Goal: Task Accomplishment & Management: Manage account settings

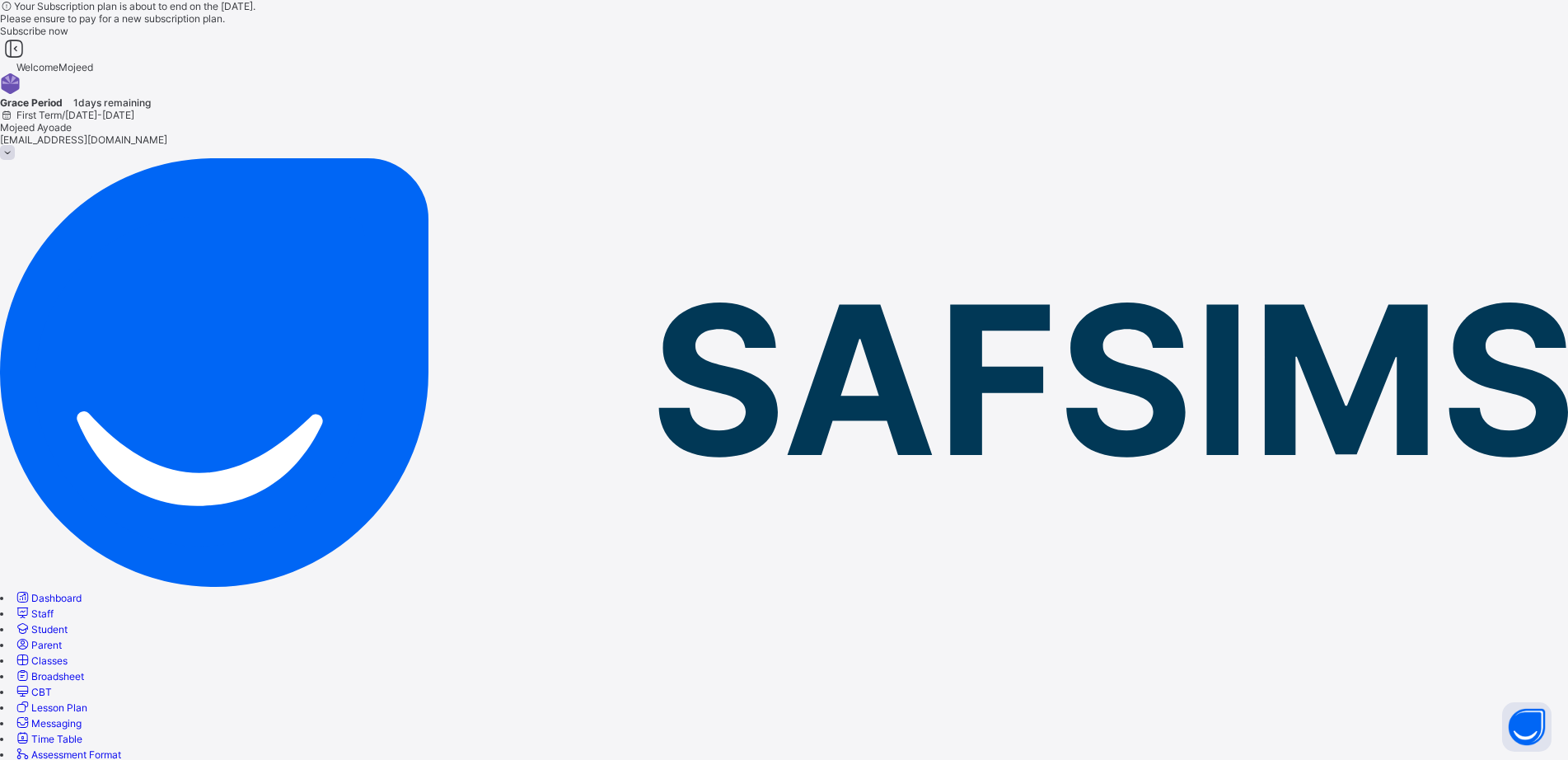
click at [68, 654] on span "Classes" at bounding box center [49, 660] width 36 height 13
type input "***"
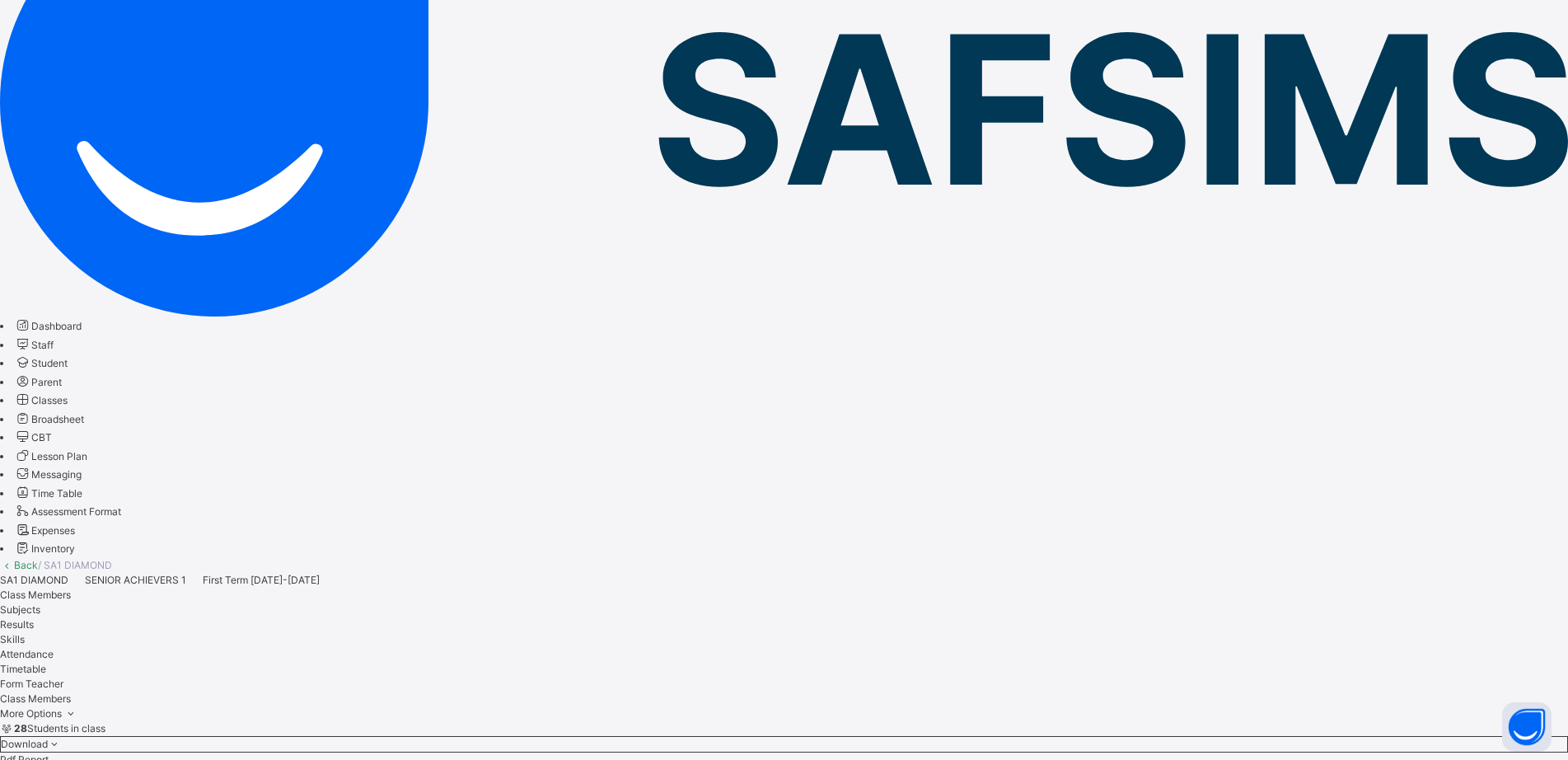
scroll to position [329, 0]
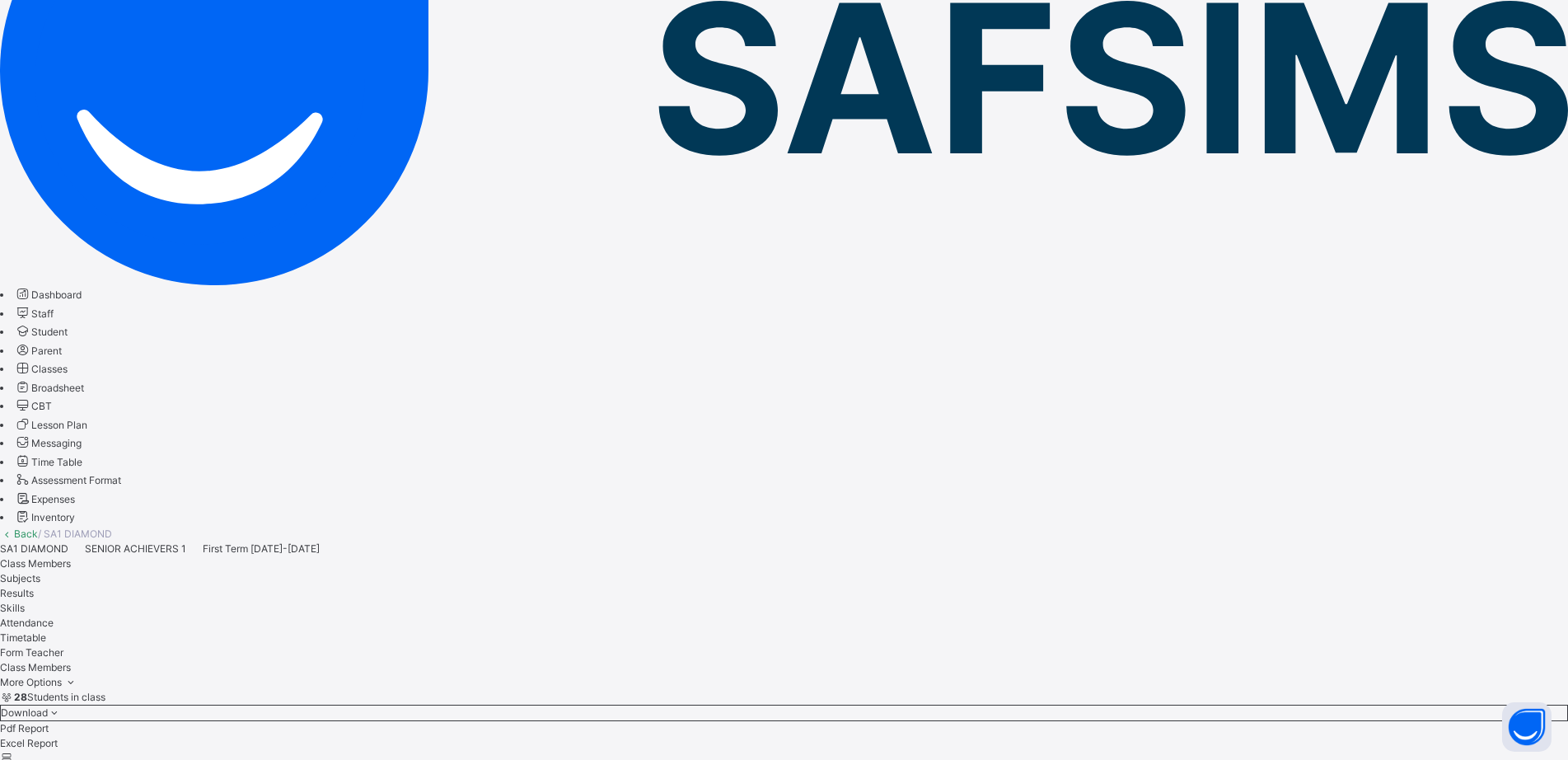
click at [89, 759] on span "Hide subject profile" at bounding box center [45, 773] width 89 height 13
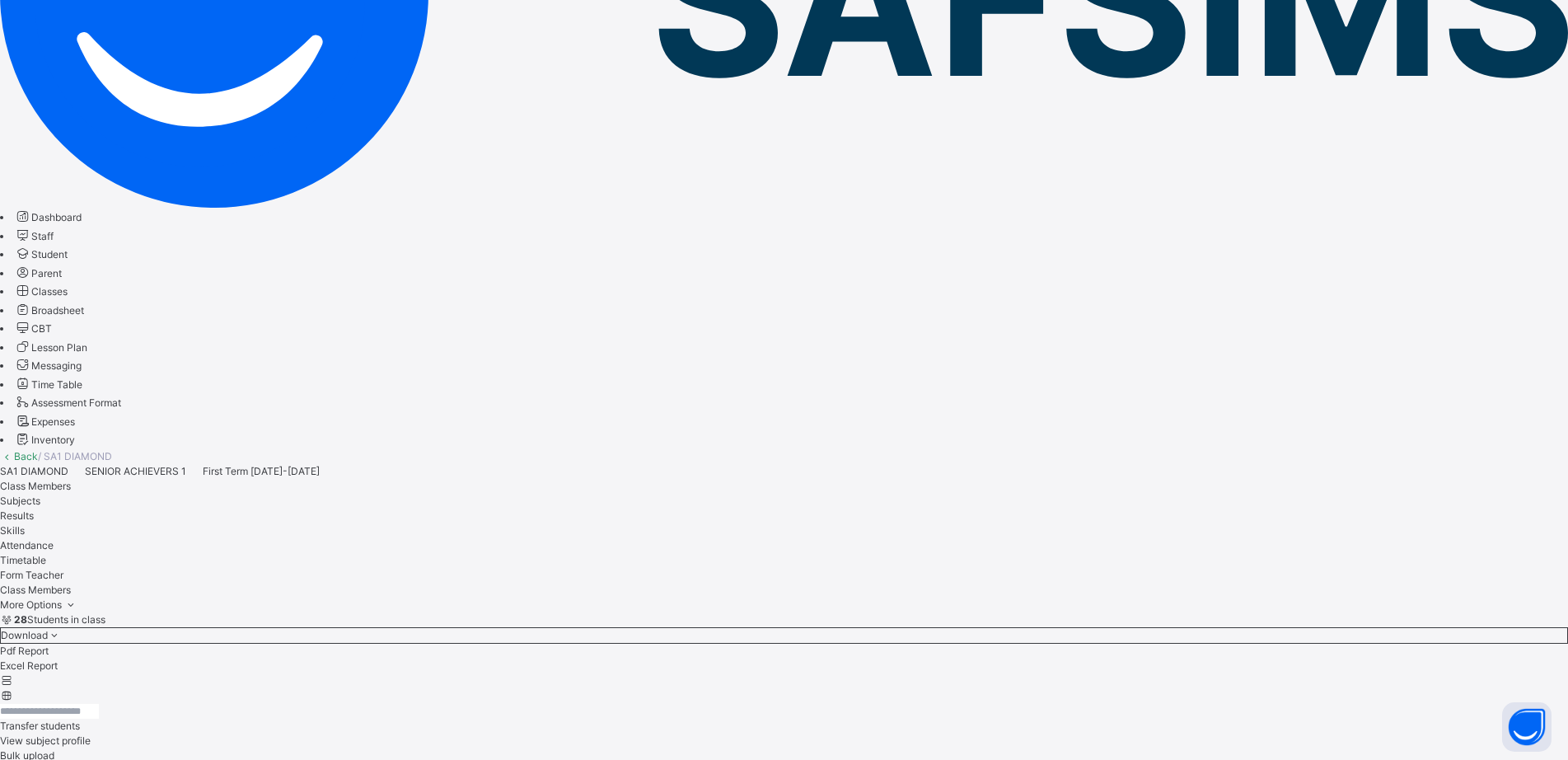
scroll to position [65, 0]
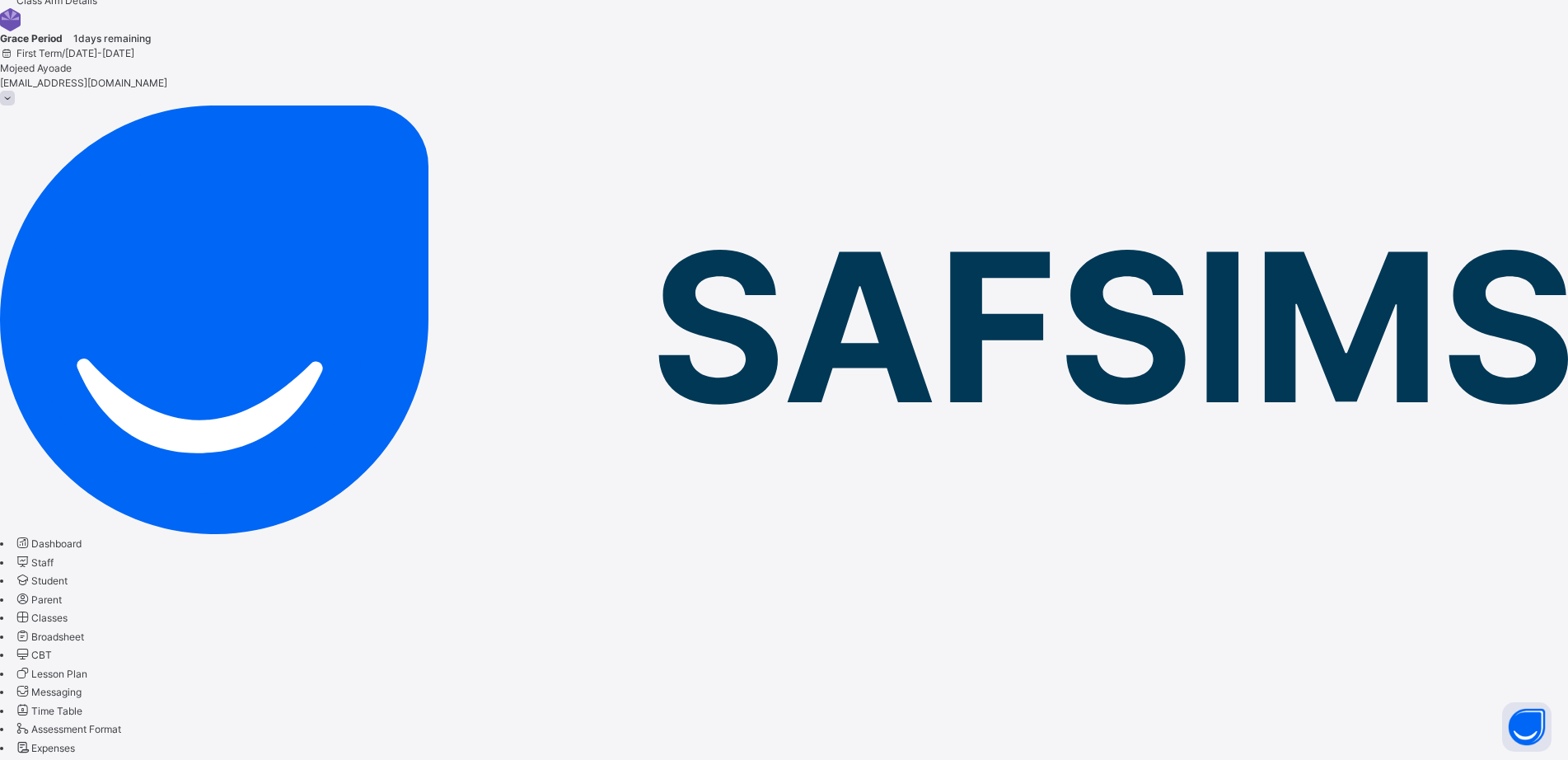
scroll to position [86, 0]
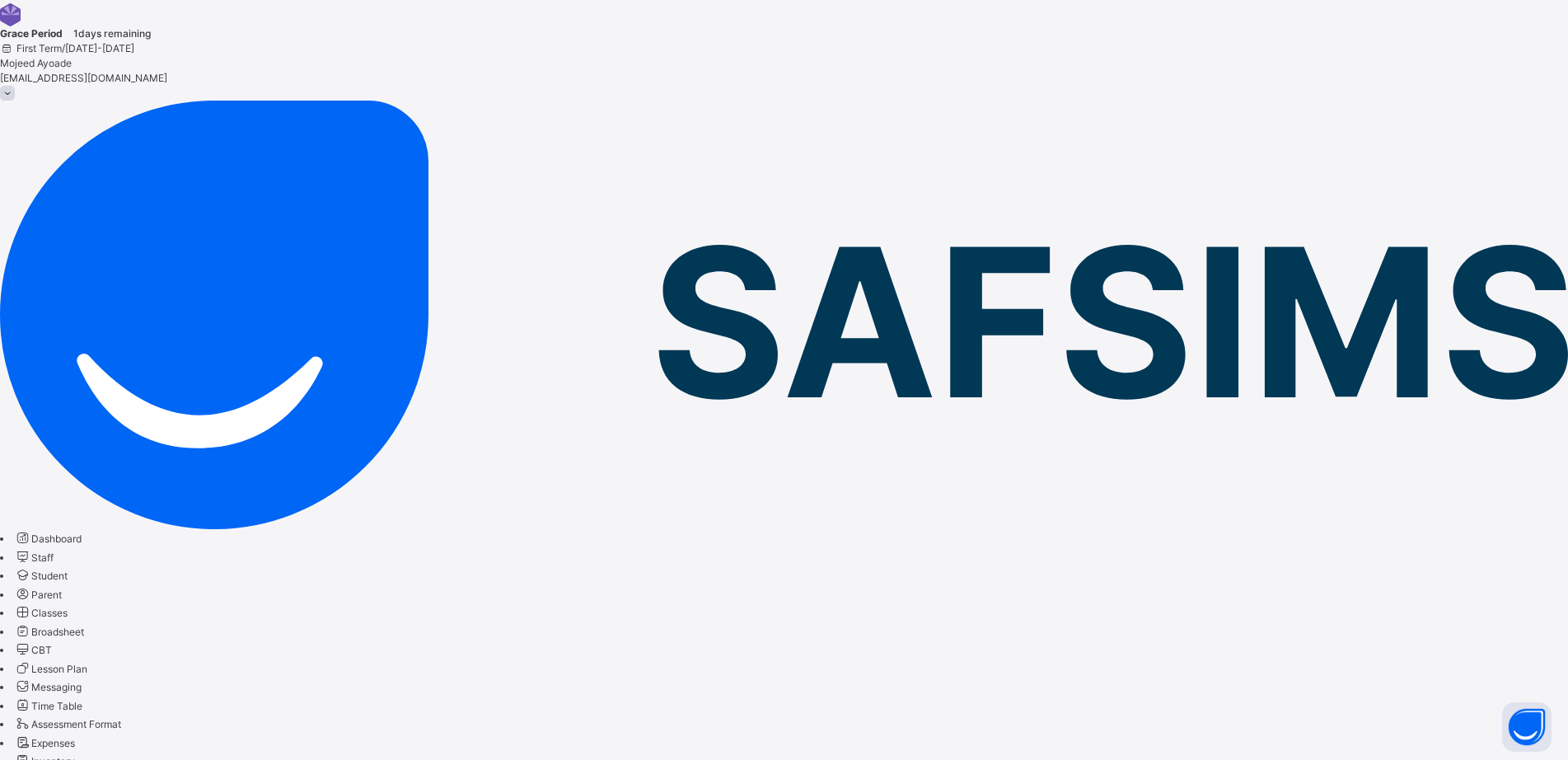
type input "*"
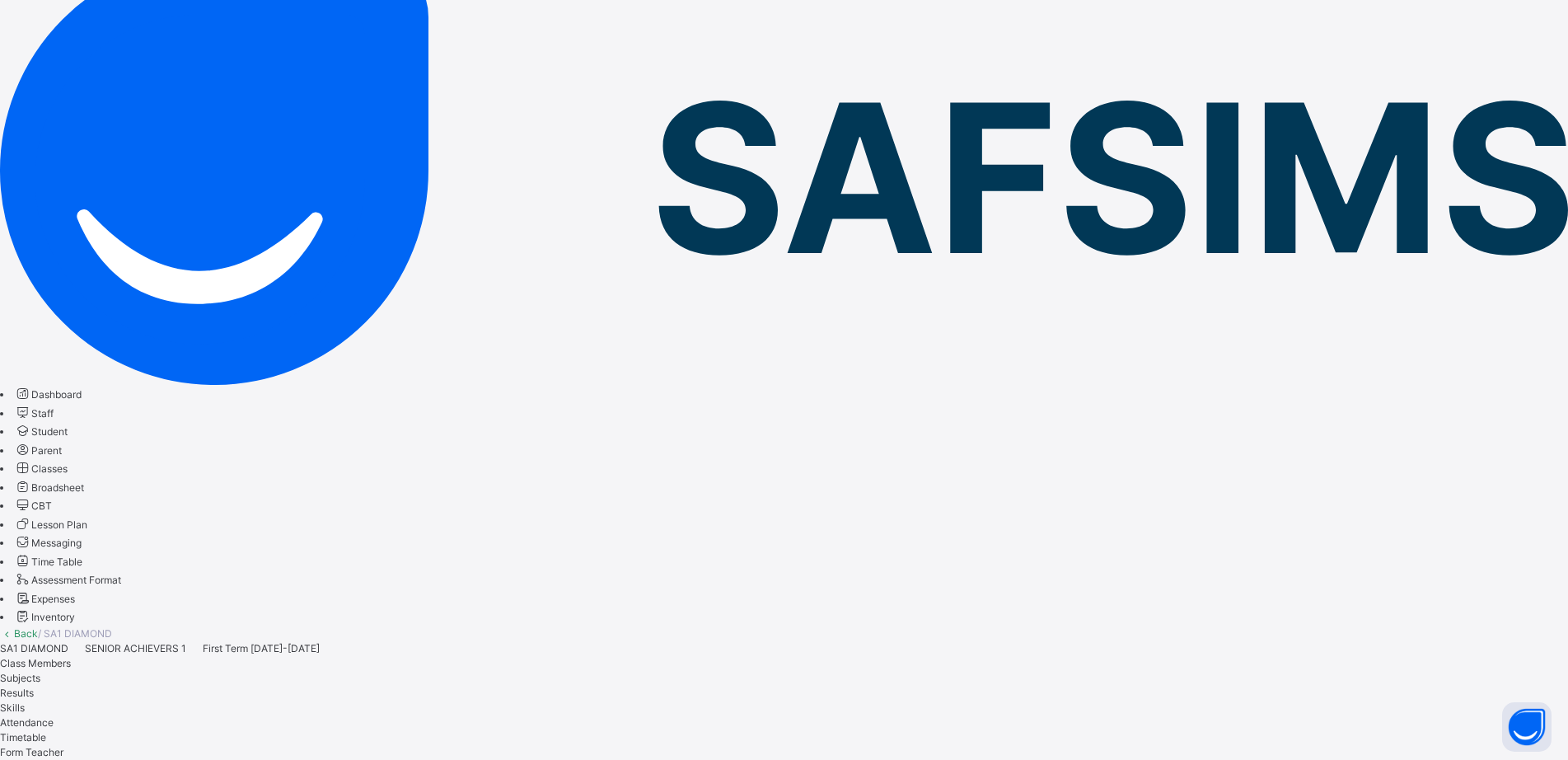
scroll to position [0, 0]
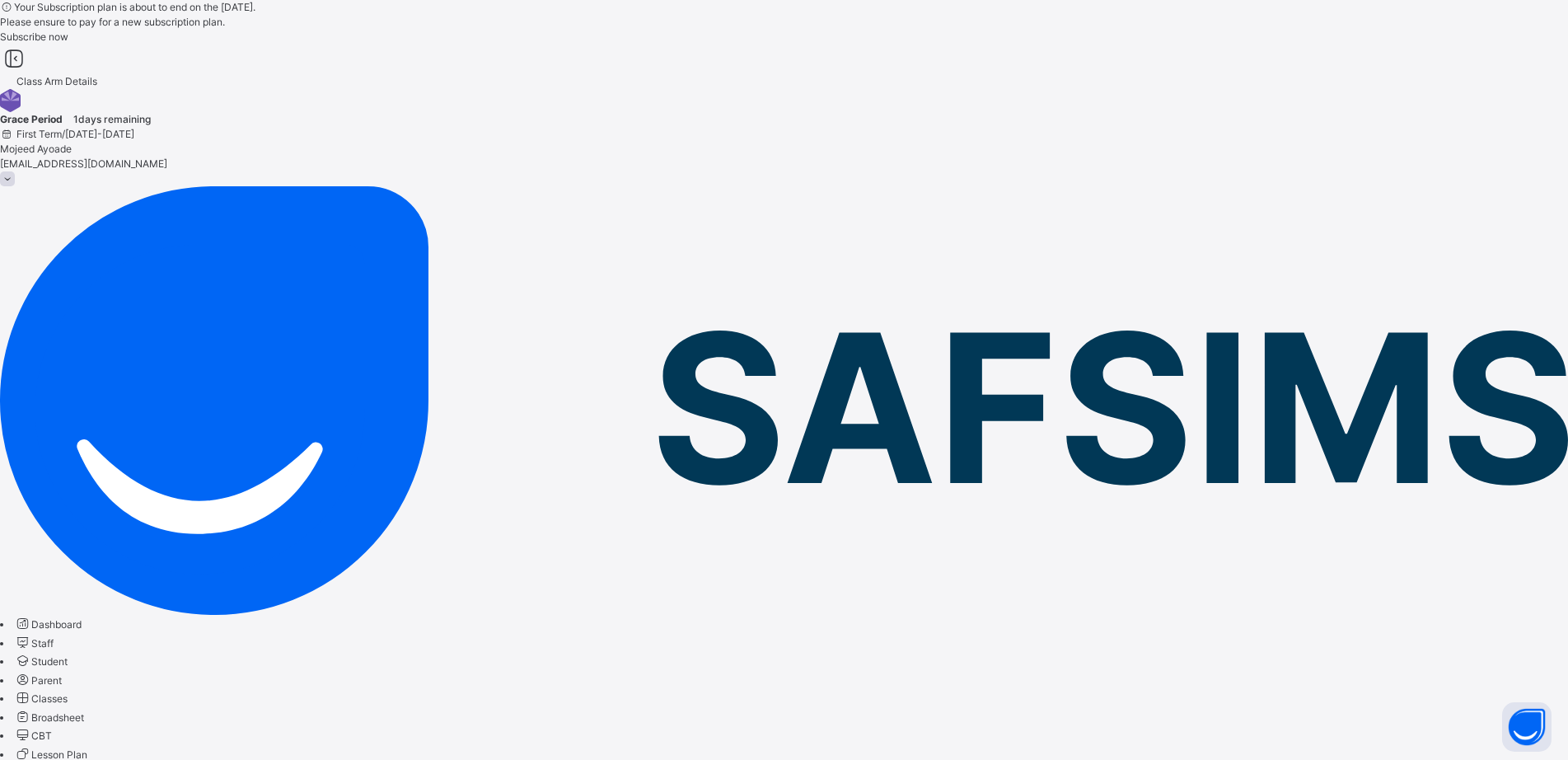
type input "*"
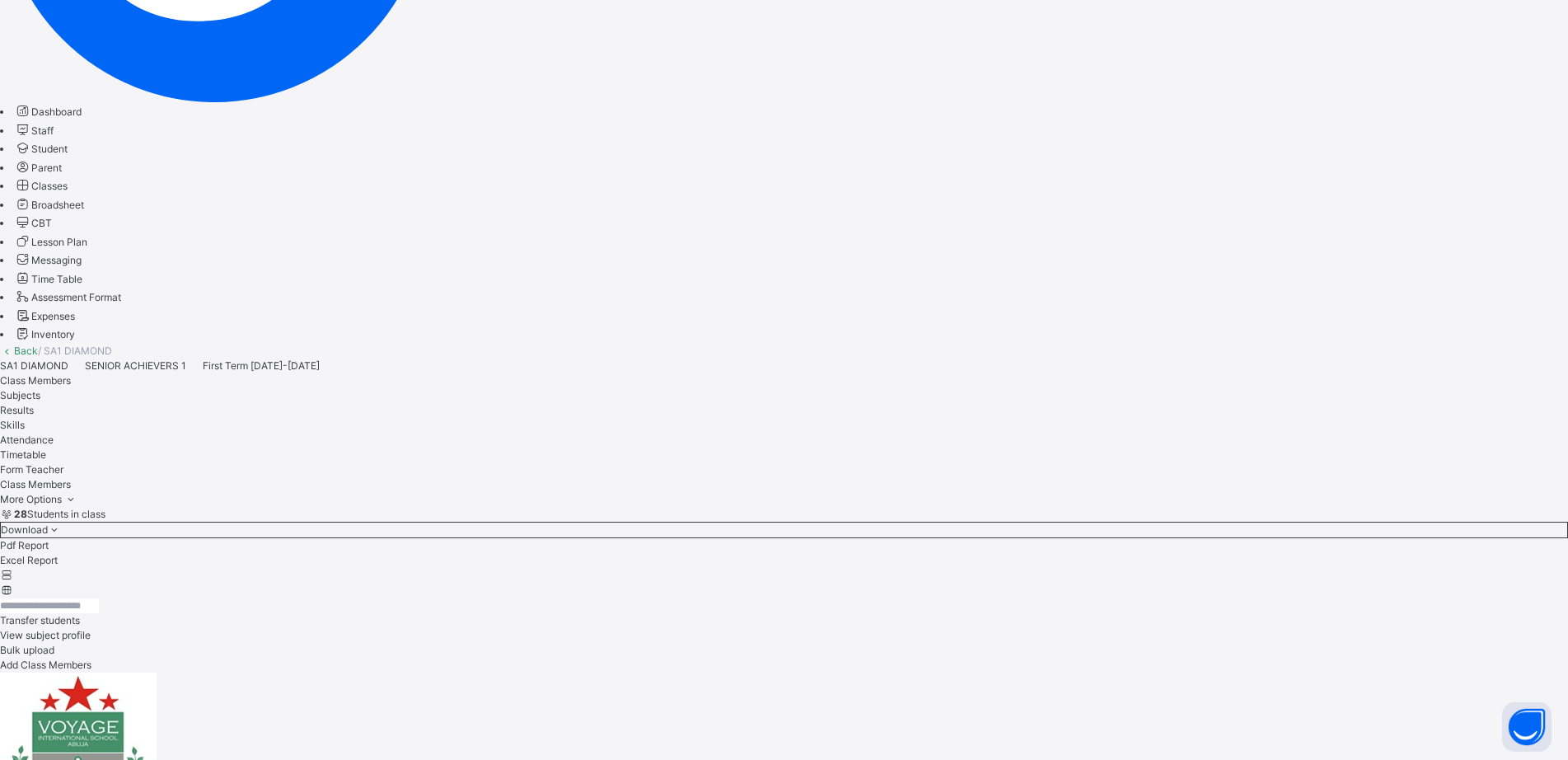
scroll to position [329, 0]
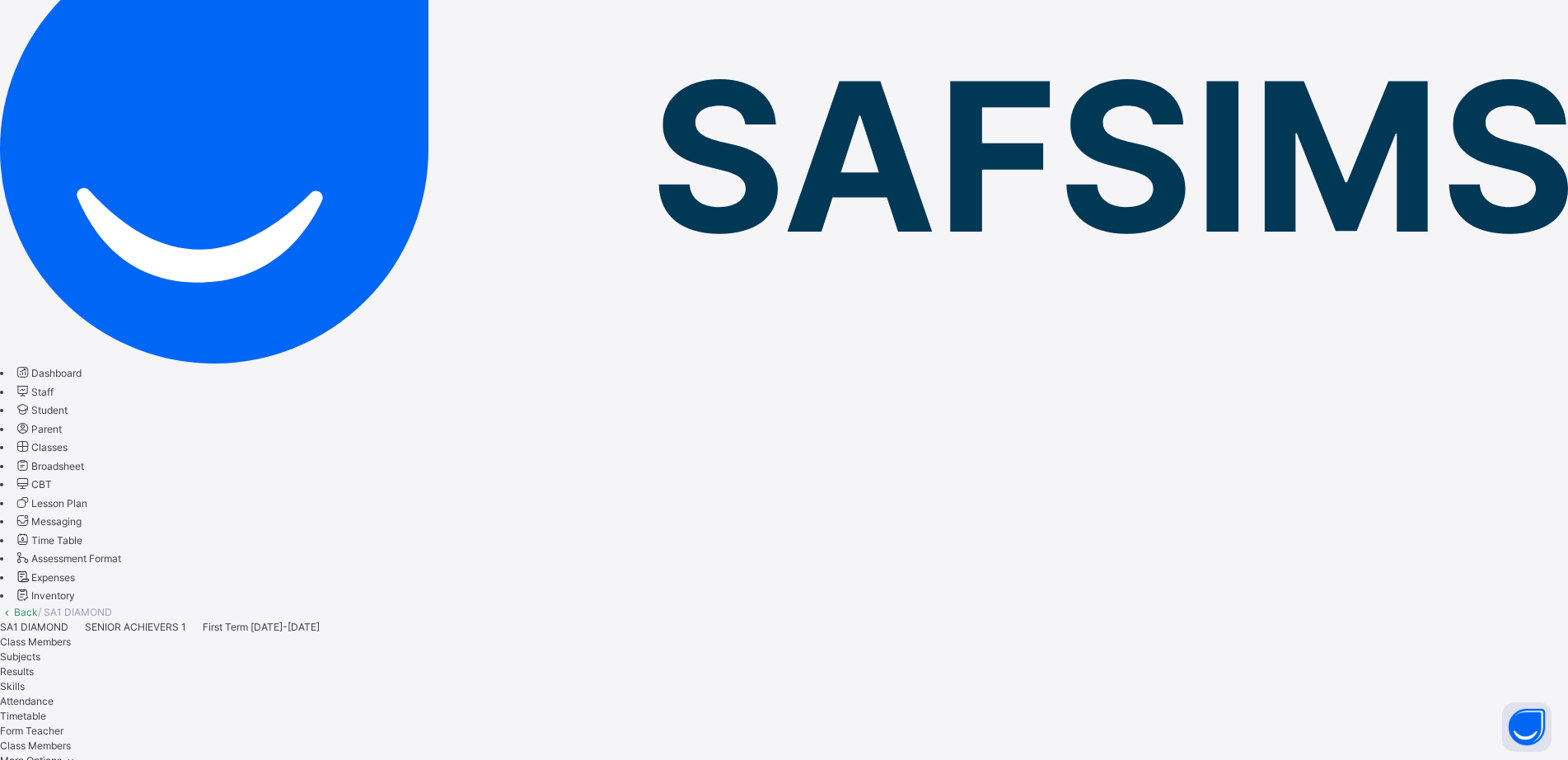
scroll to position [86, 0]
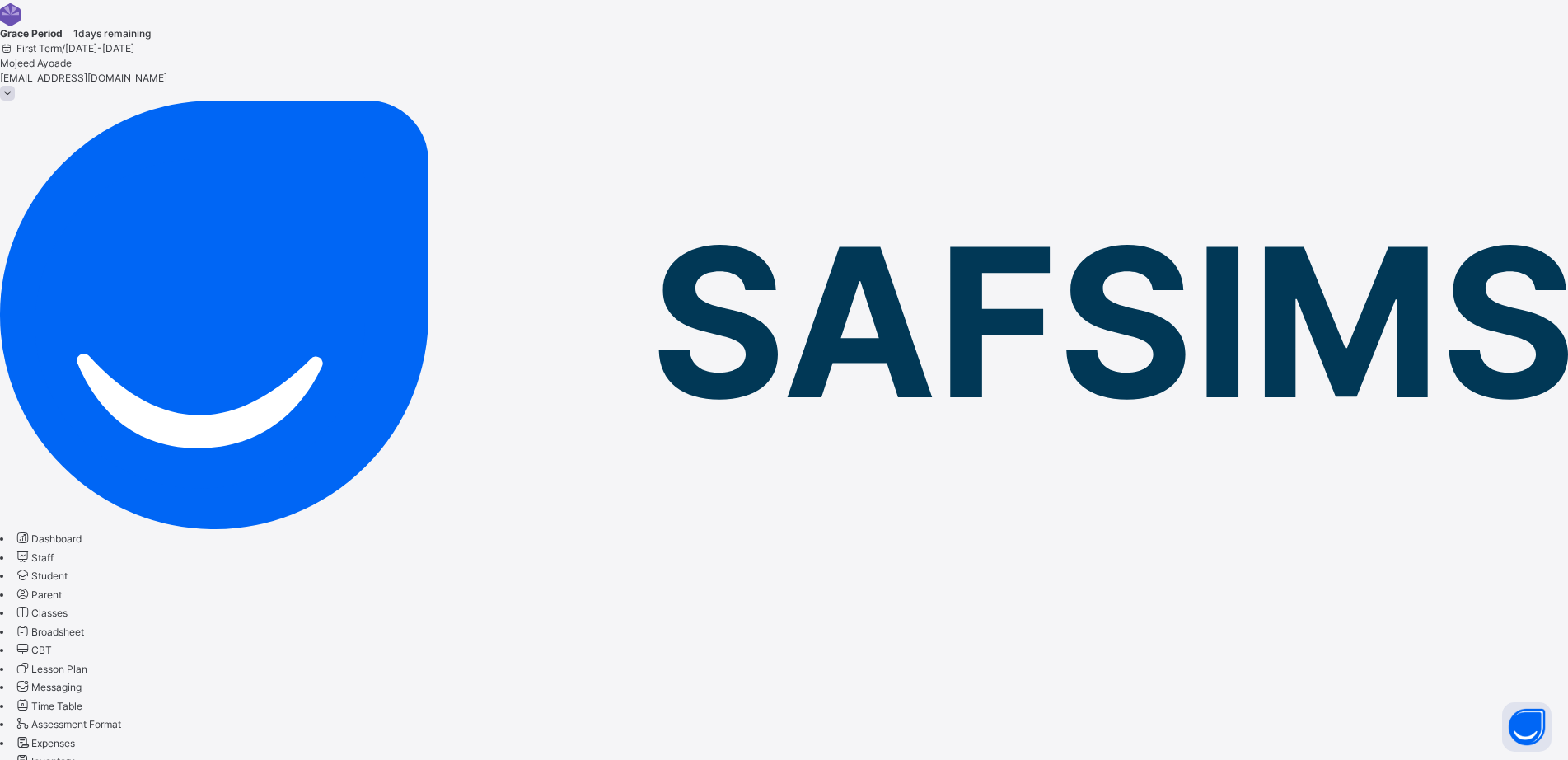
type input "***"
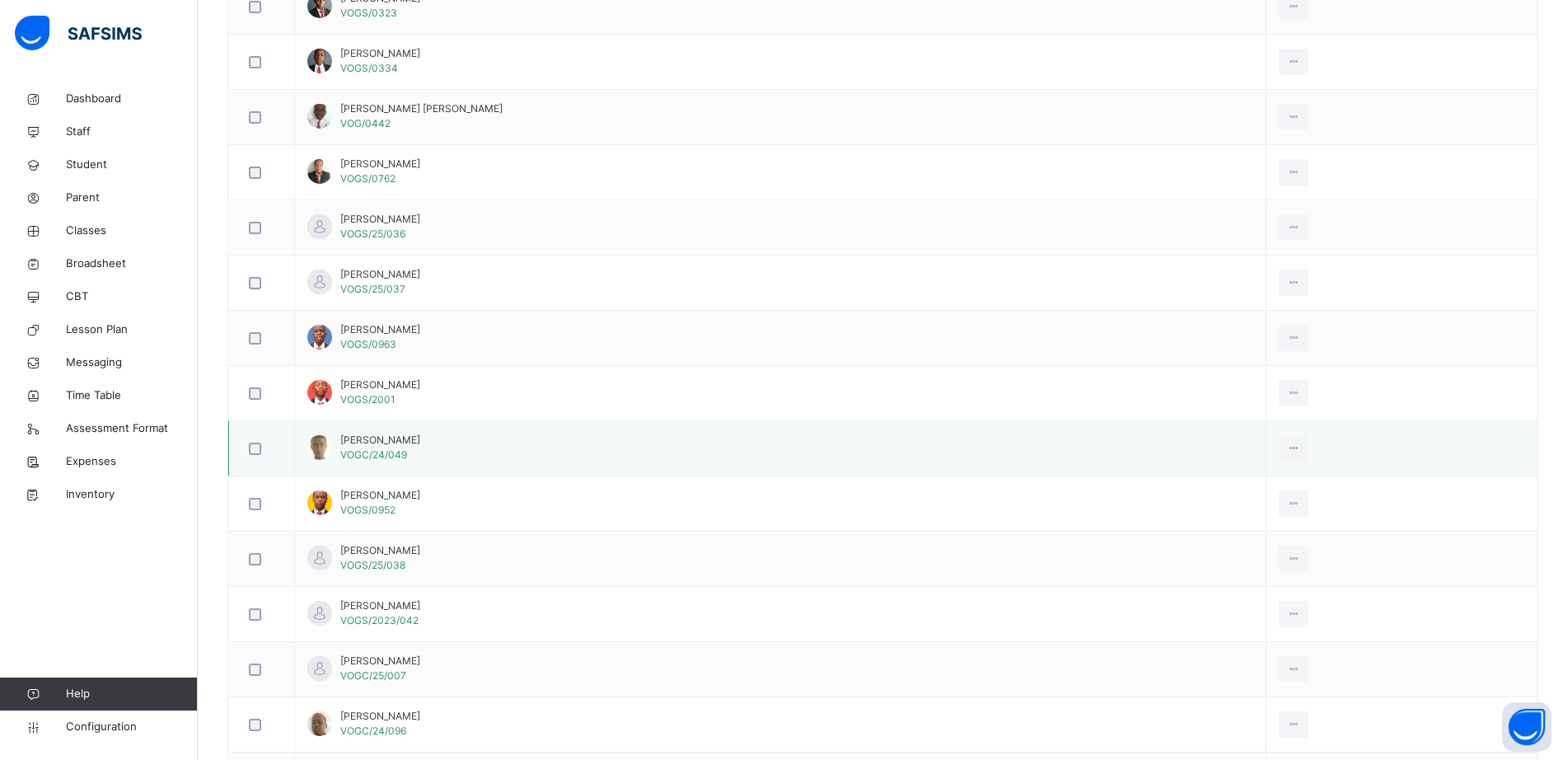
scroll to position [1246, 0]
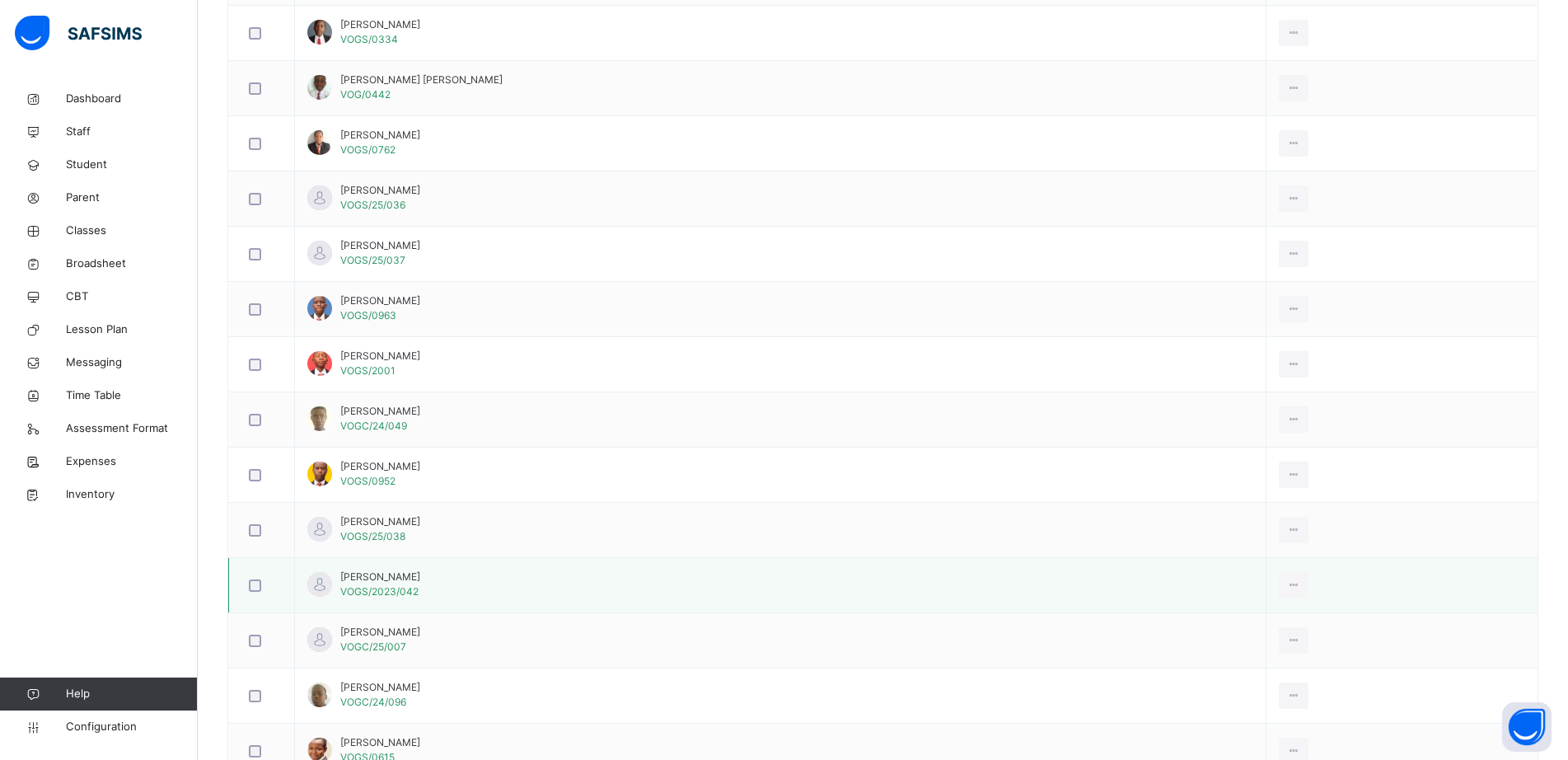
click at [506, 588] on td "[PERSON_NAME] VOGS/2023/042" at bounding box center [781, 585] width 971 height 55
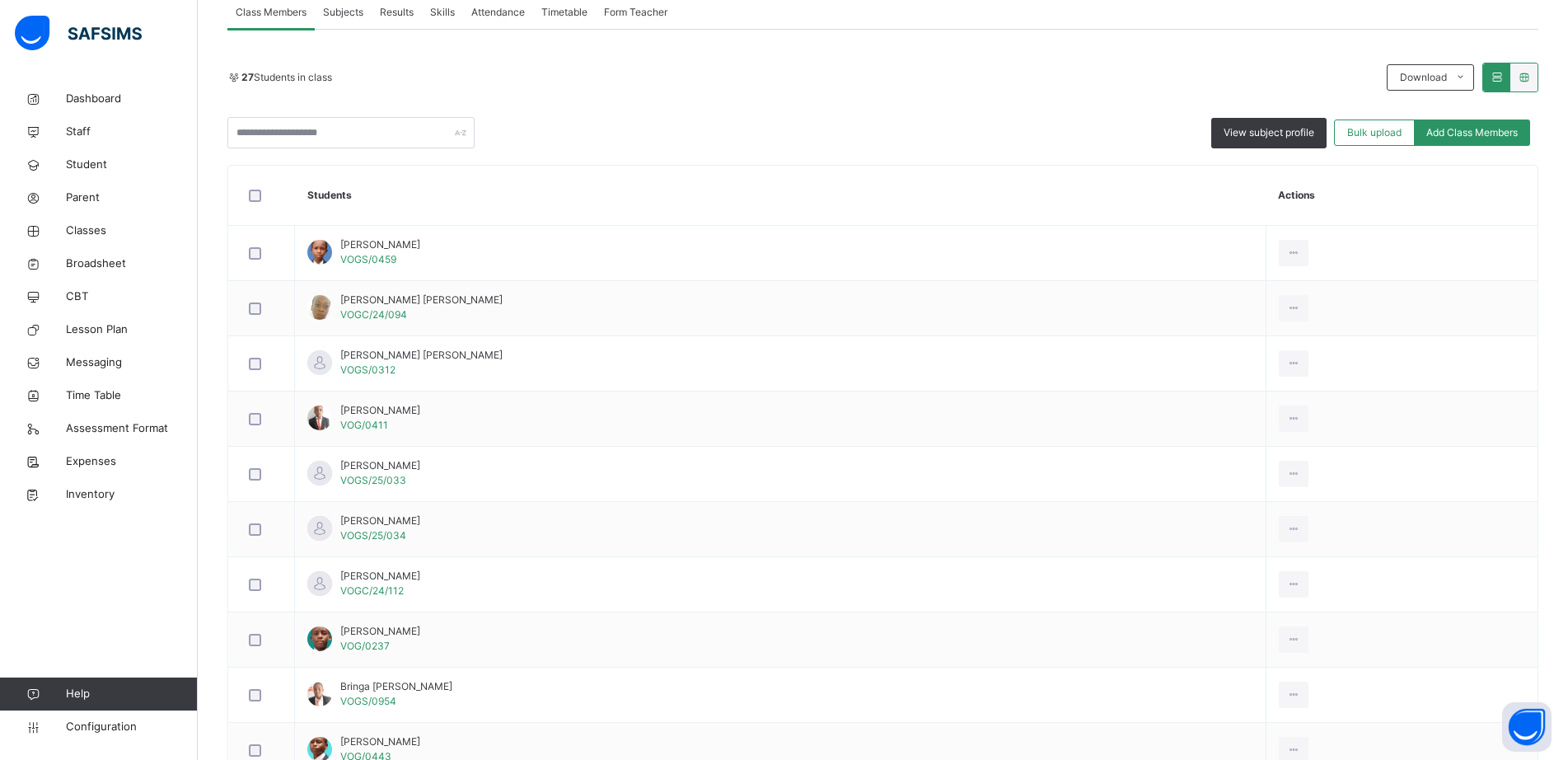
scroll to position [175, 0]
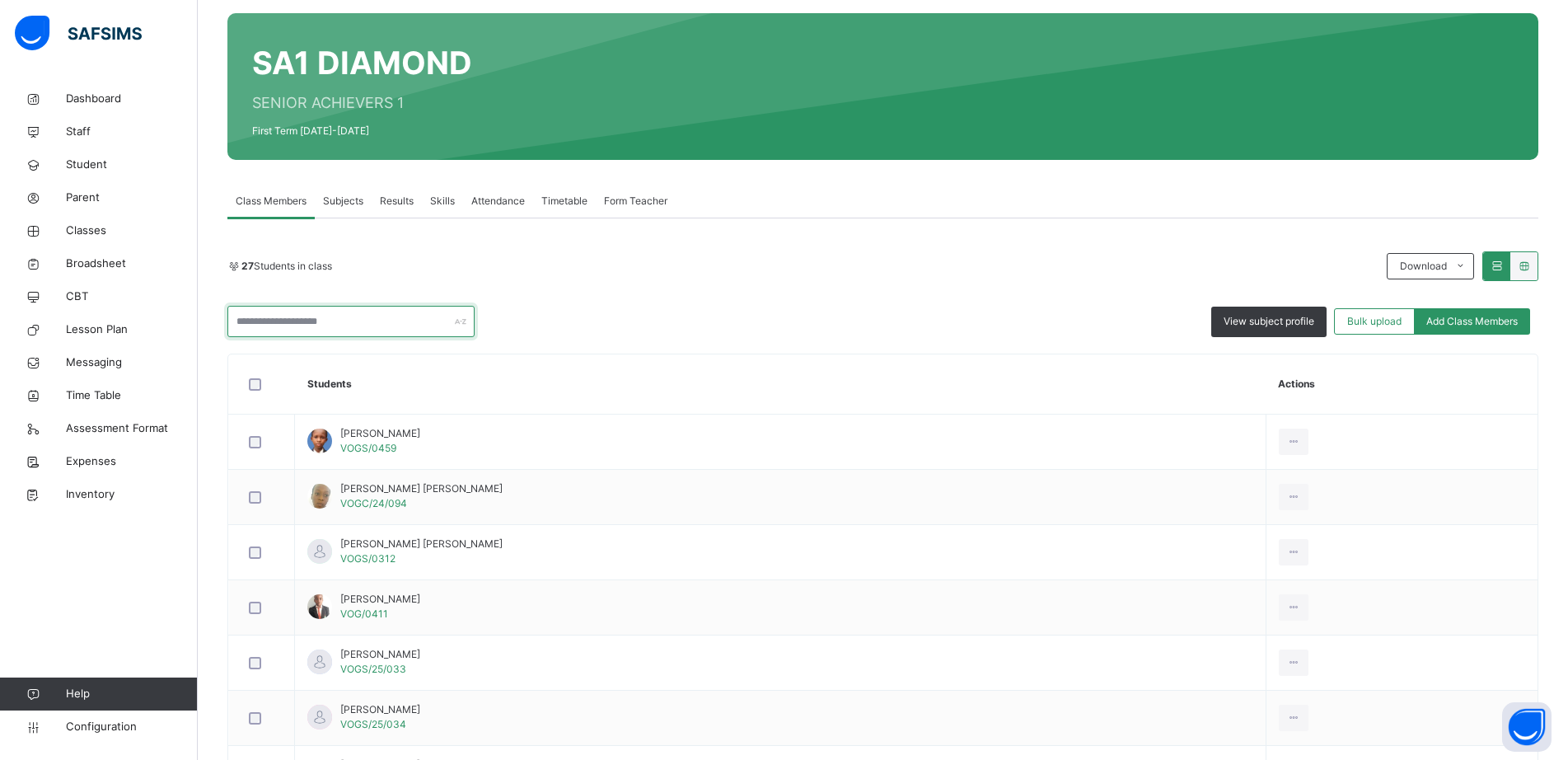
click at [323, 319] on input "text" at bounding box center [351, 322] width 247 height 31
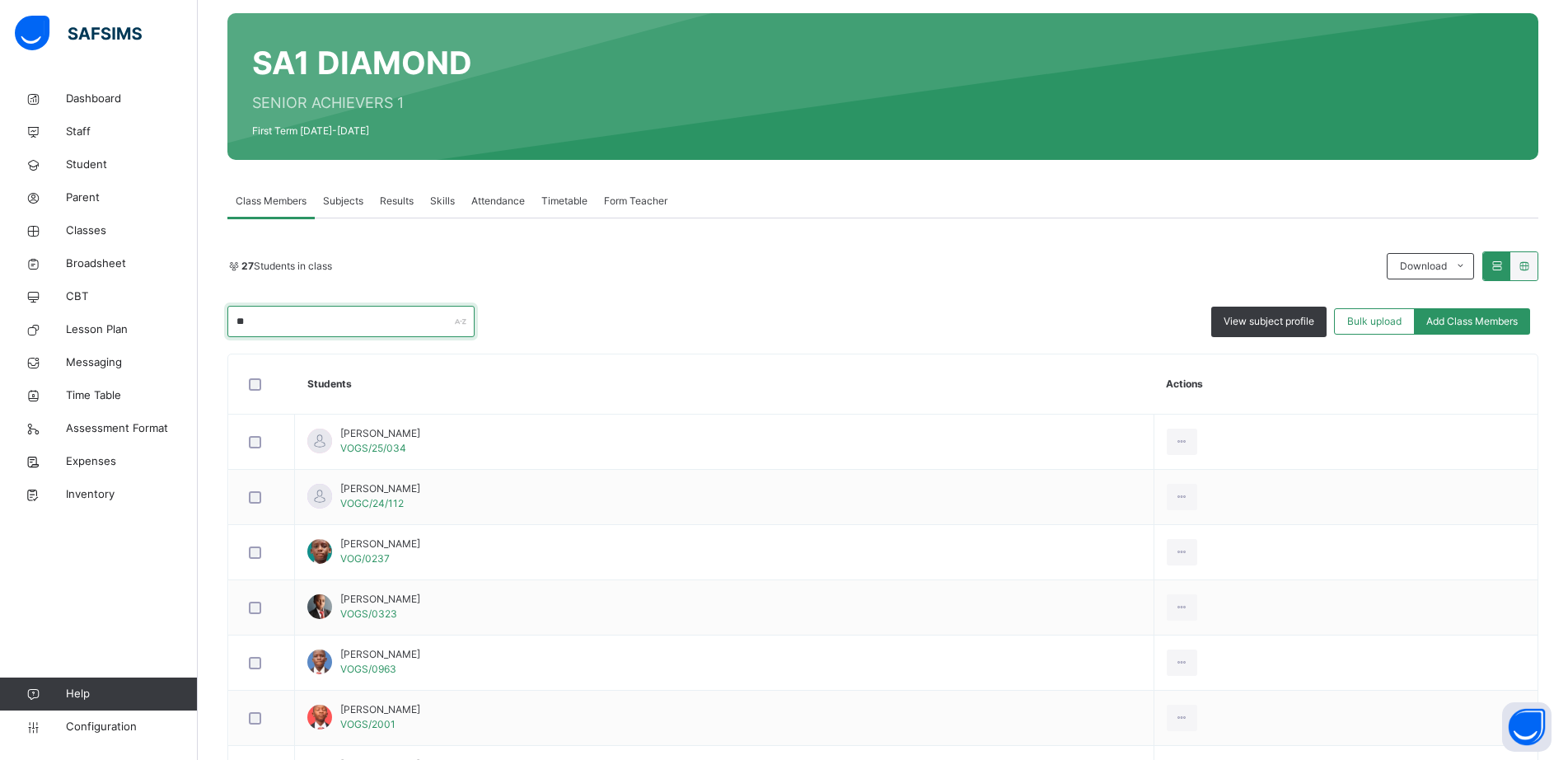
type input "*"
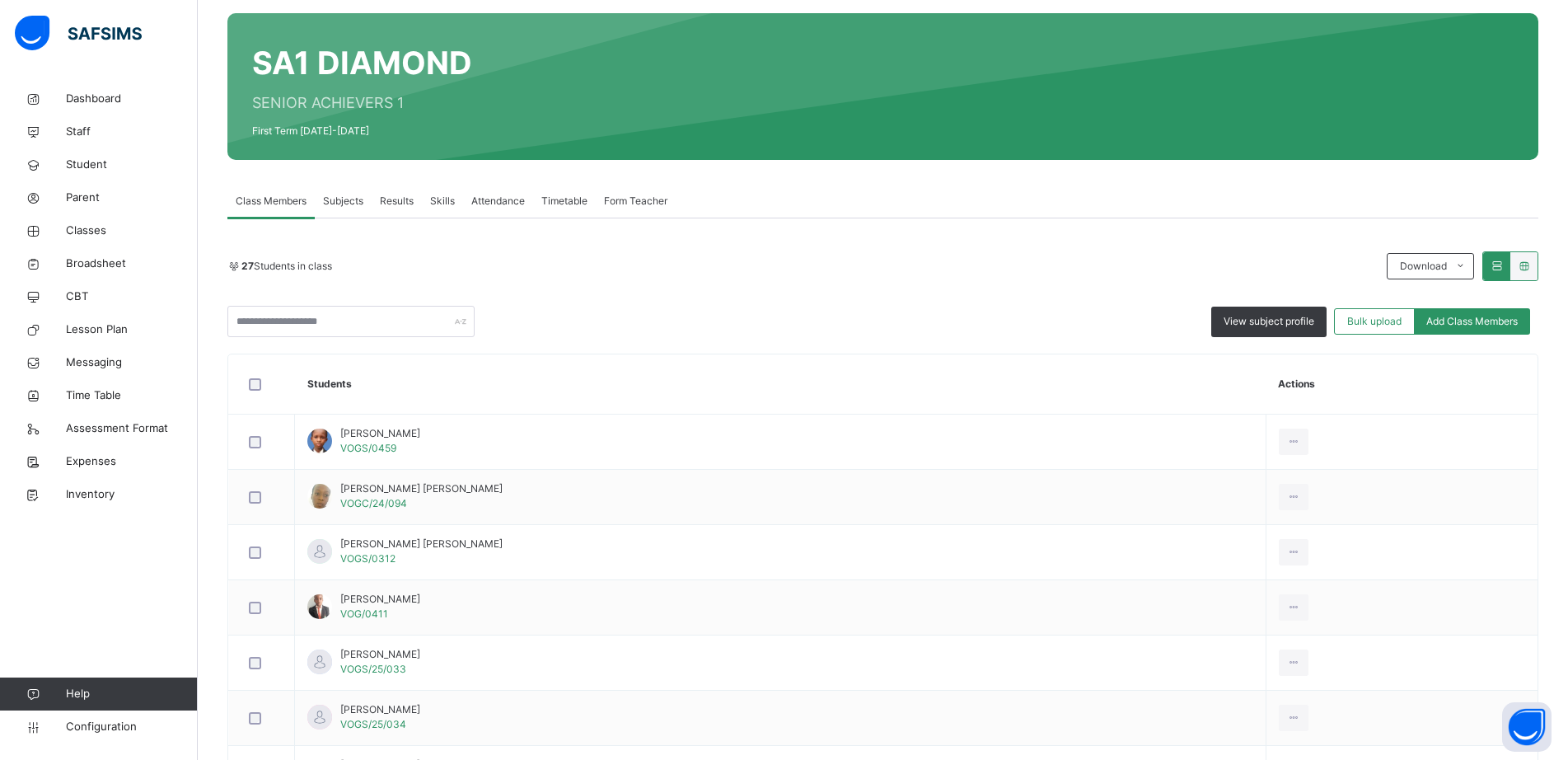
click at [815, 284] on div "27 Students in class Download Pdf Report Excel Report View subject profile Bulk…" at bounding box center [882, 294] width 1311 height 86
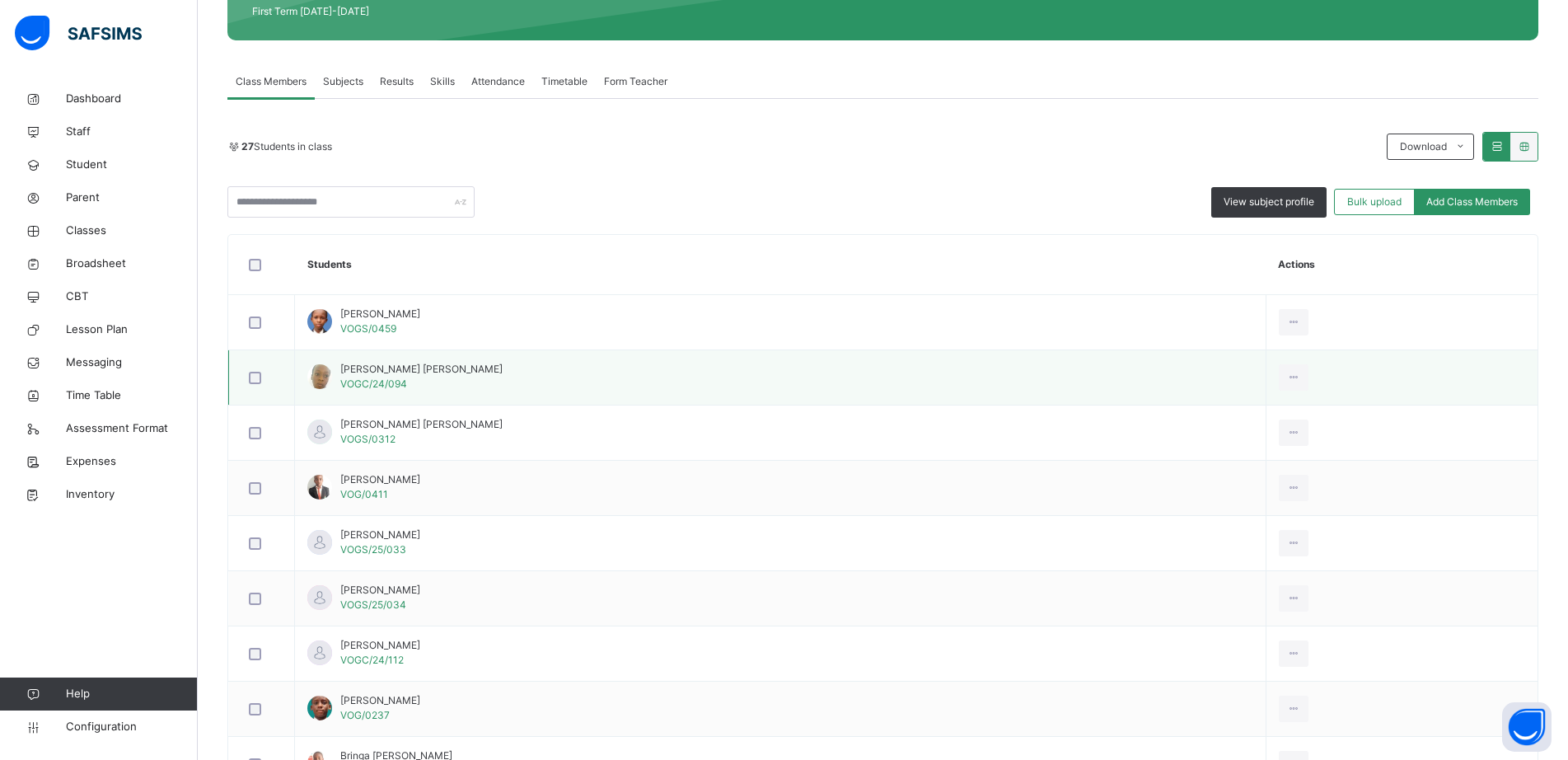
scroll to position [258, 0]
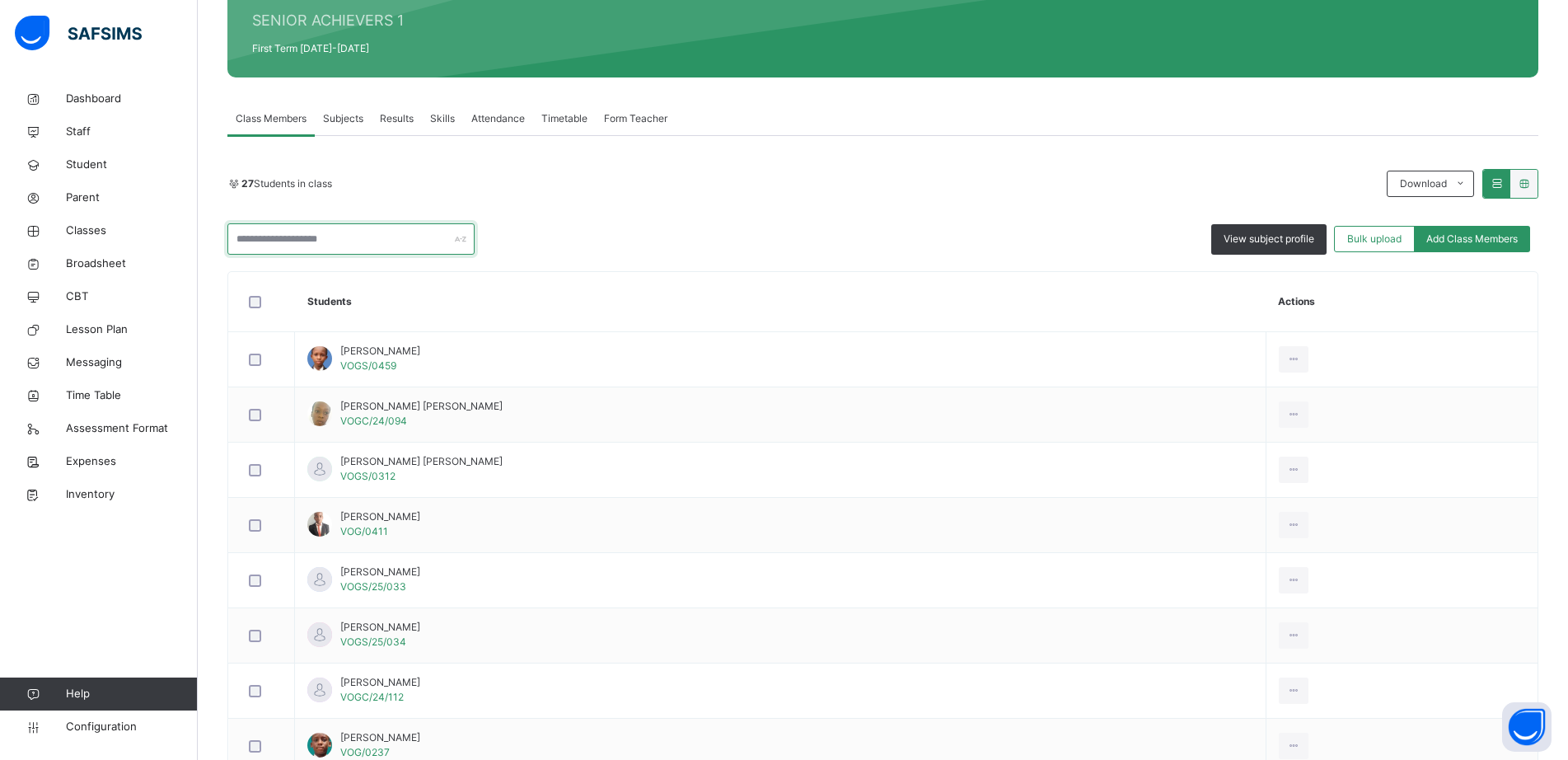
click at [289, 241] on input "text" at bounding box center [351, 239] width 247 height 31
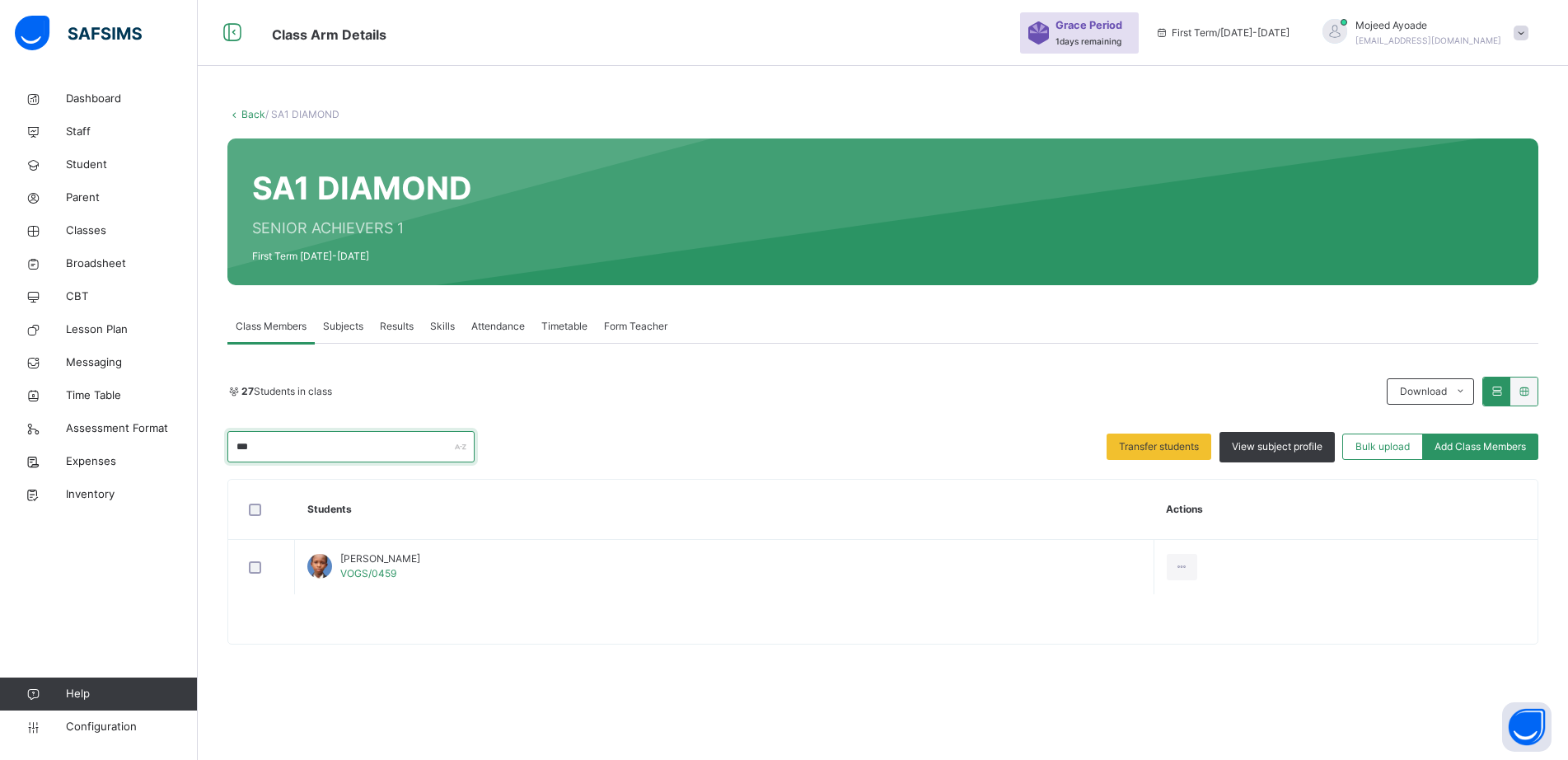
click at [304, 452] on input "***" at bounding box center [351, 446] width 247 height 31
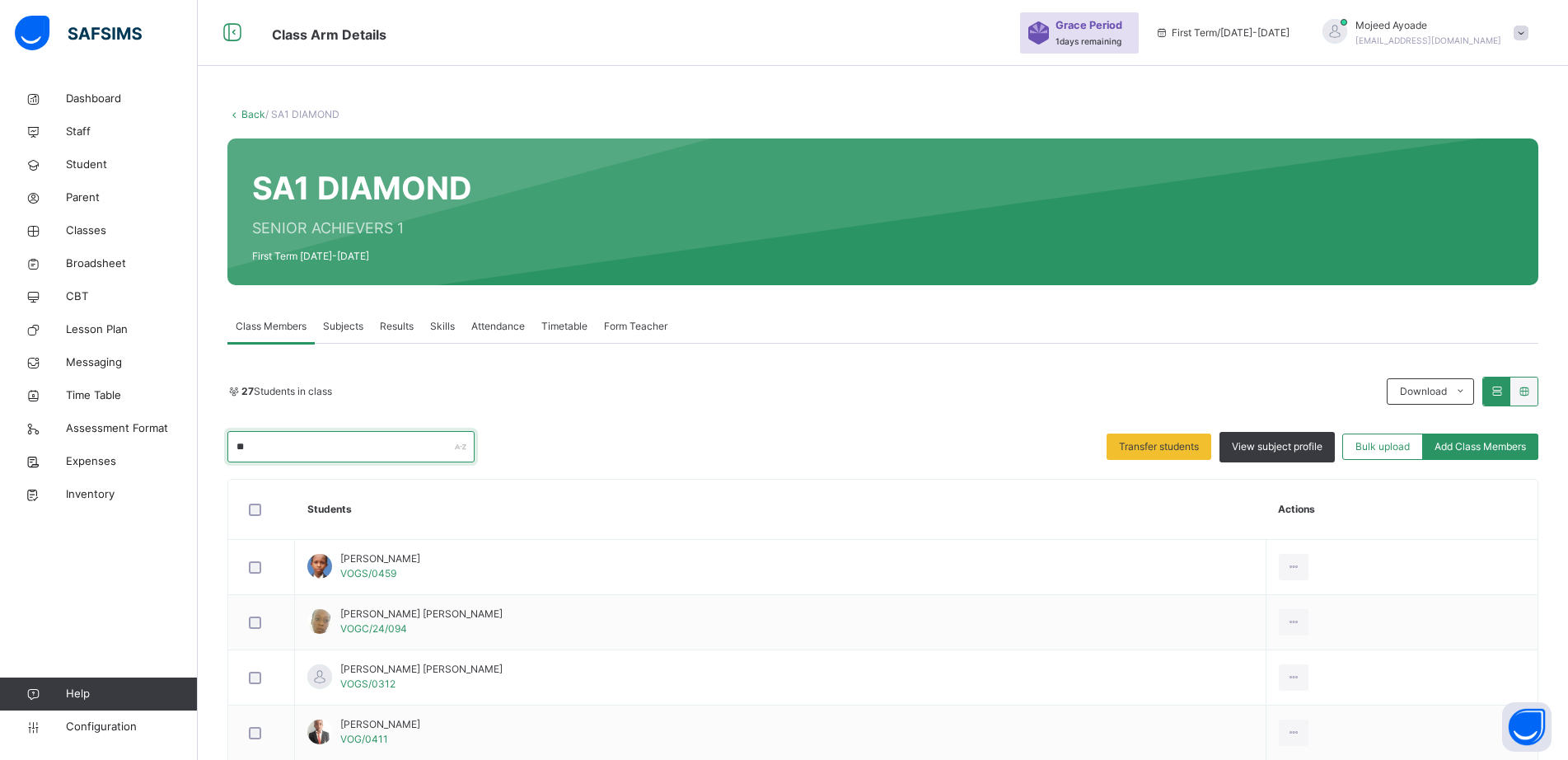
type input "*"
click at [364, 447] on input "******" at bounding box center [351, 446] width 247 height 31
type input "*"
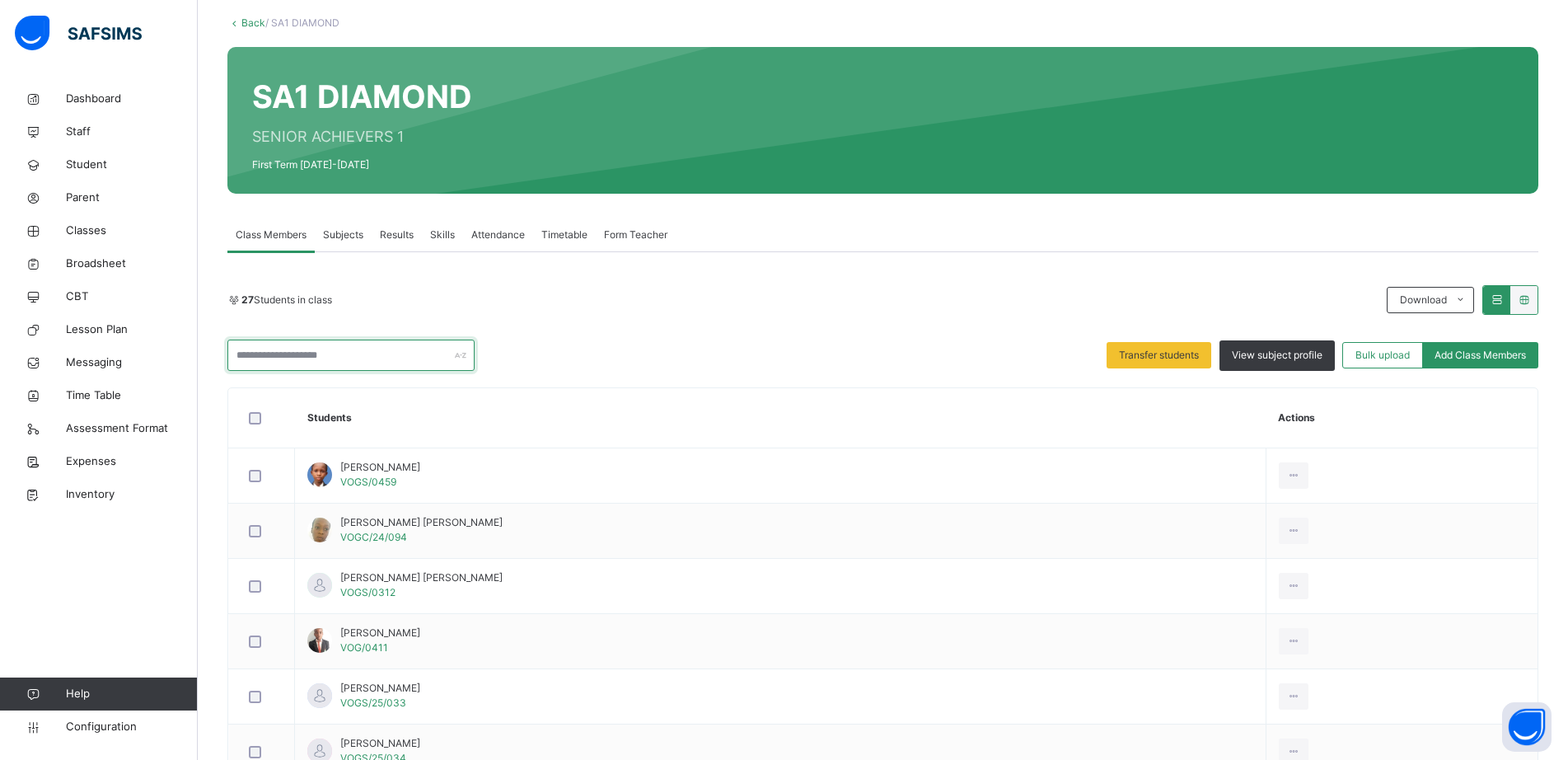
scroll to position [0, 0]
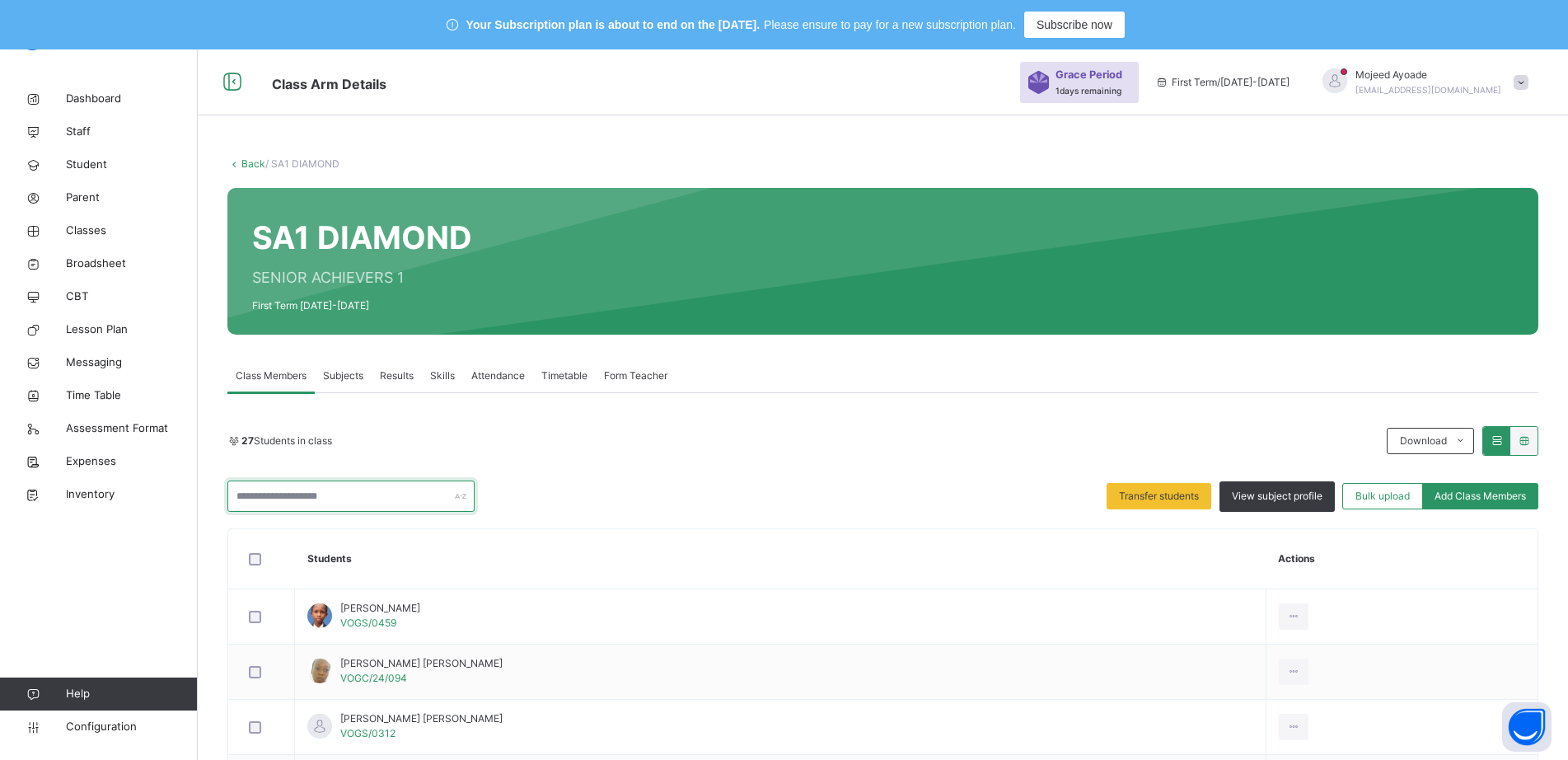
click at [366, 492] on input "text" at bounding box center [351, 496] width 247 height 31
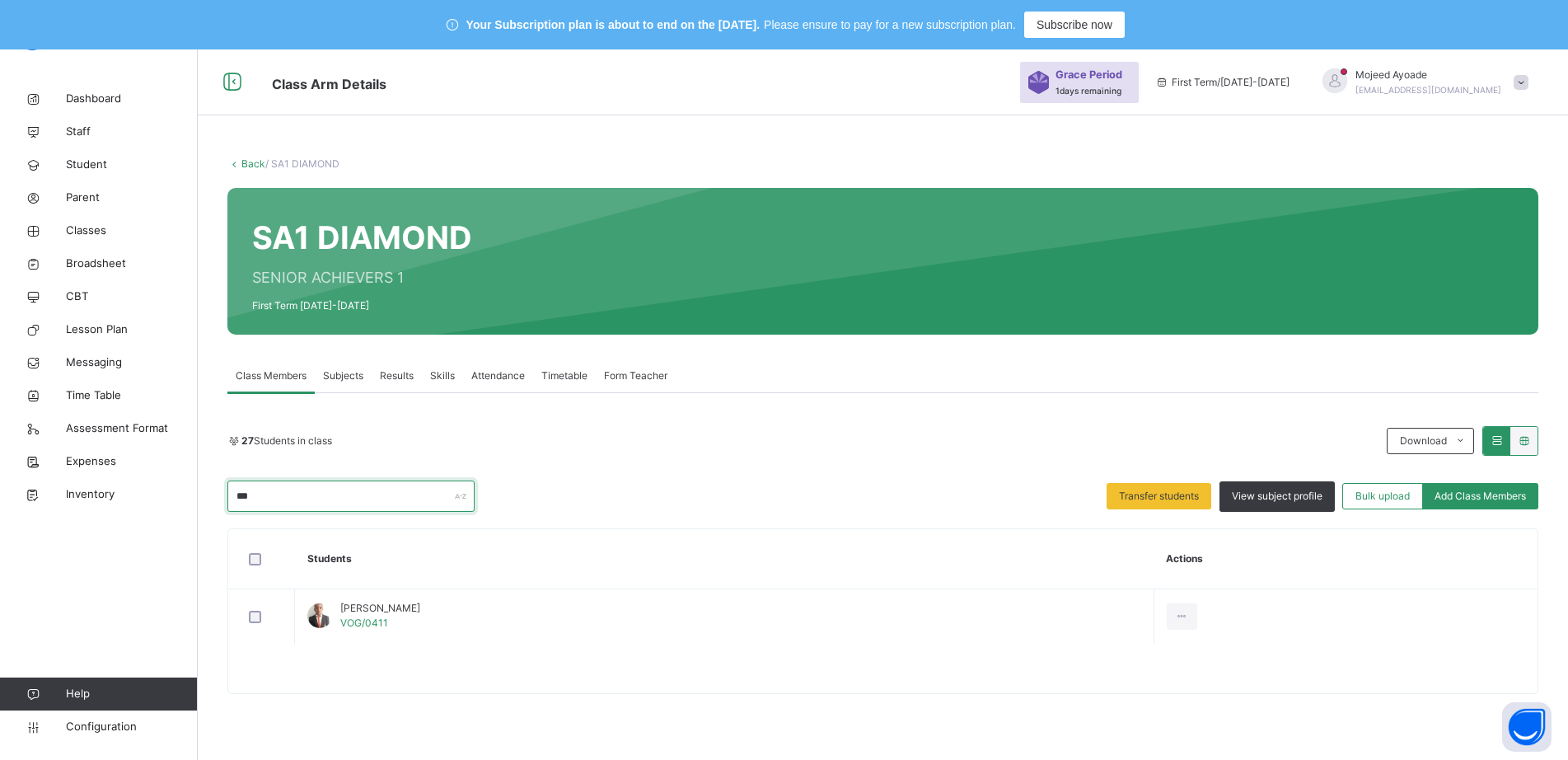
click at [308, 500] on input "***" at bounding box center [351, 496] width 247 height 31
type input "*"
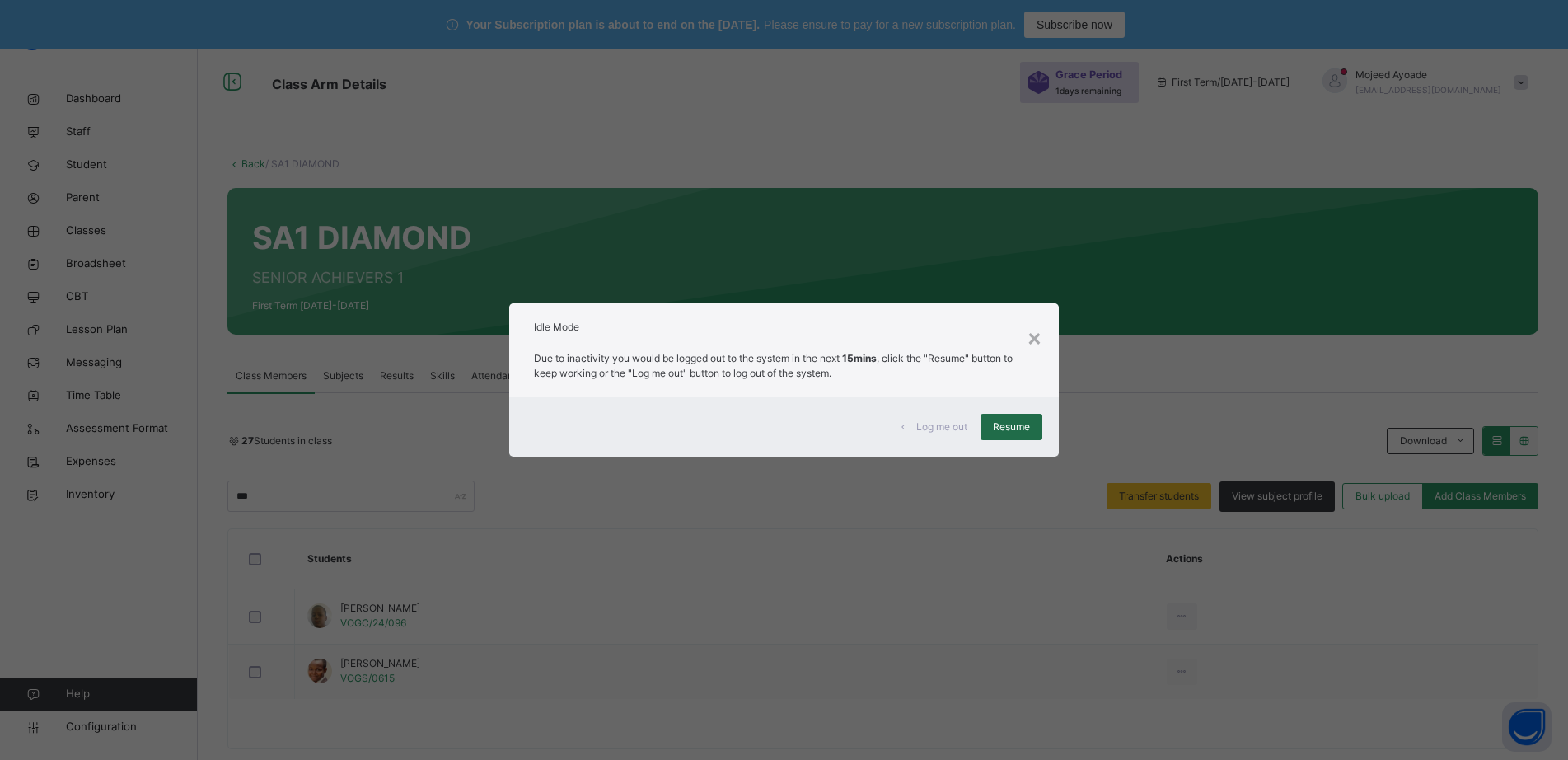
click at [998, 426] on span "Resume" at bounding box center [1011, 427] width 37 height 15
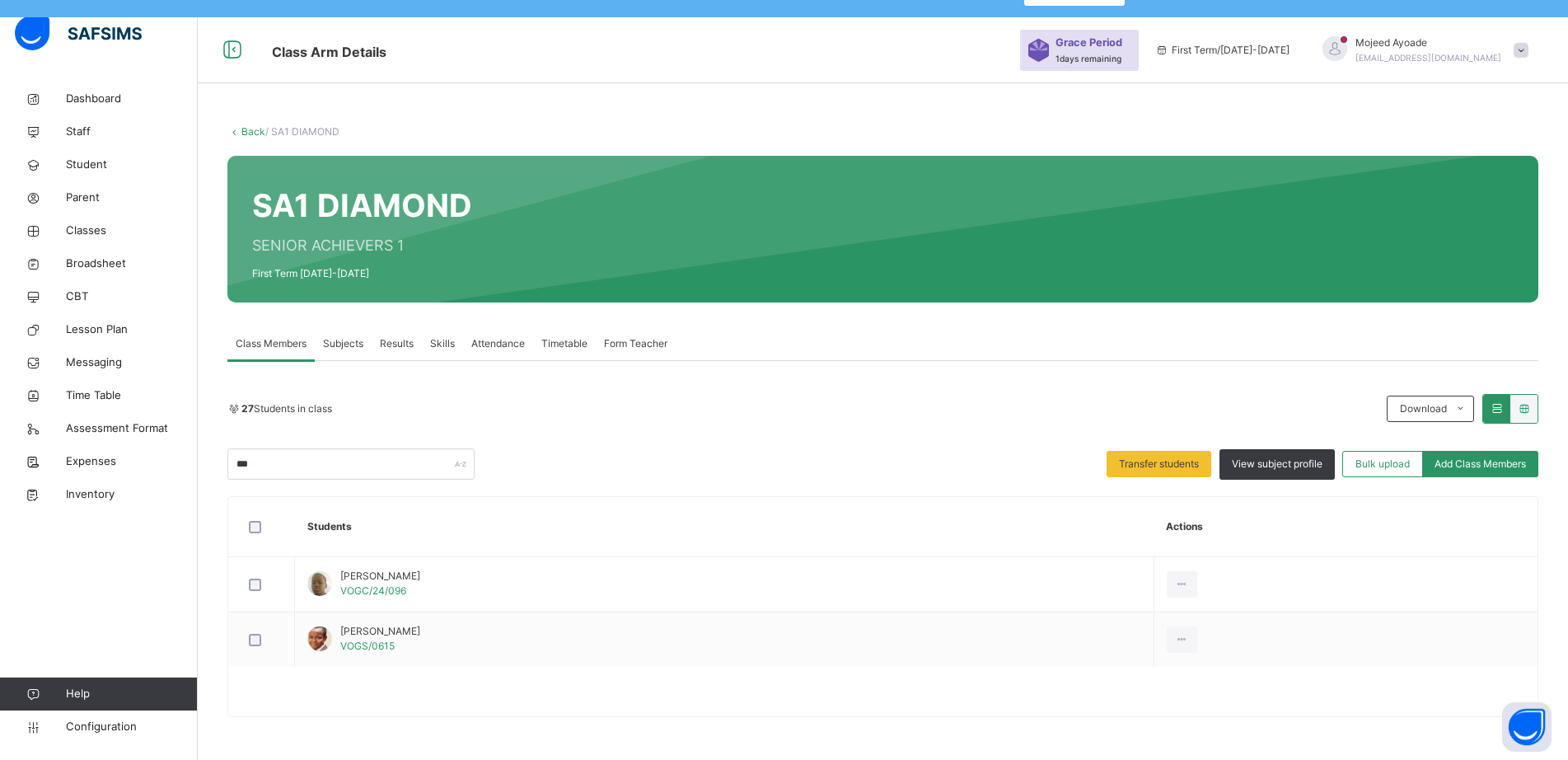
scroll to position [50, 0]
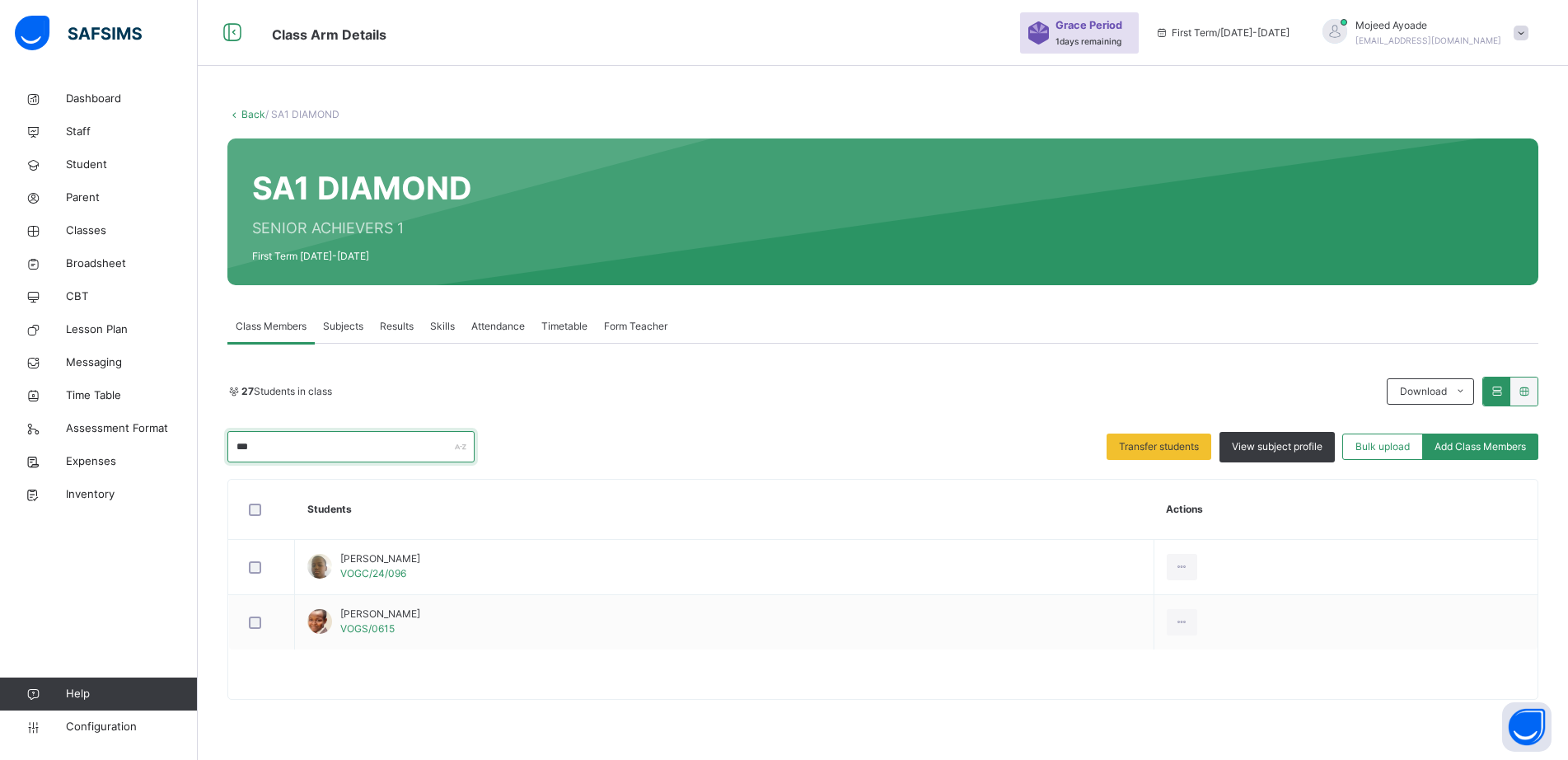
click at [299, 435] on input "***" at bounding box center [351, 446] width 247 height 31
type input "*"
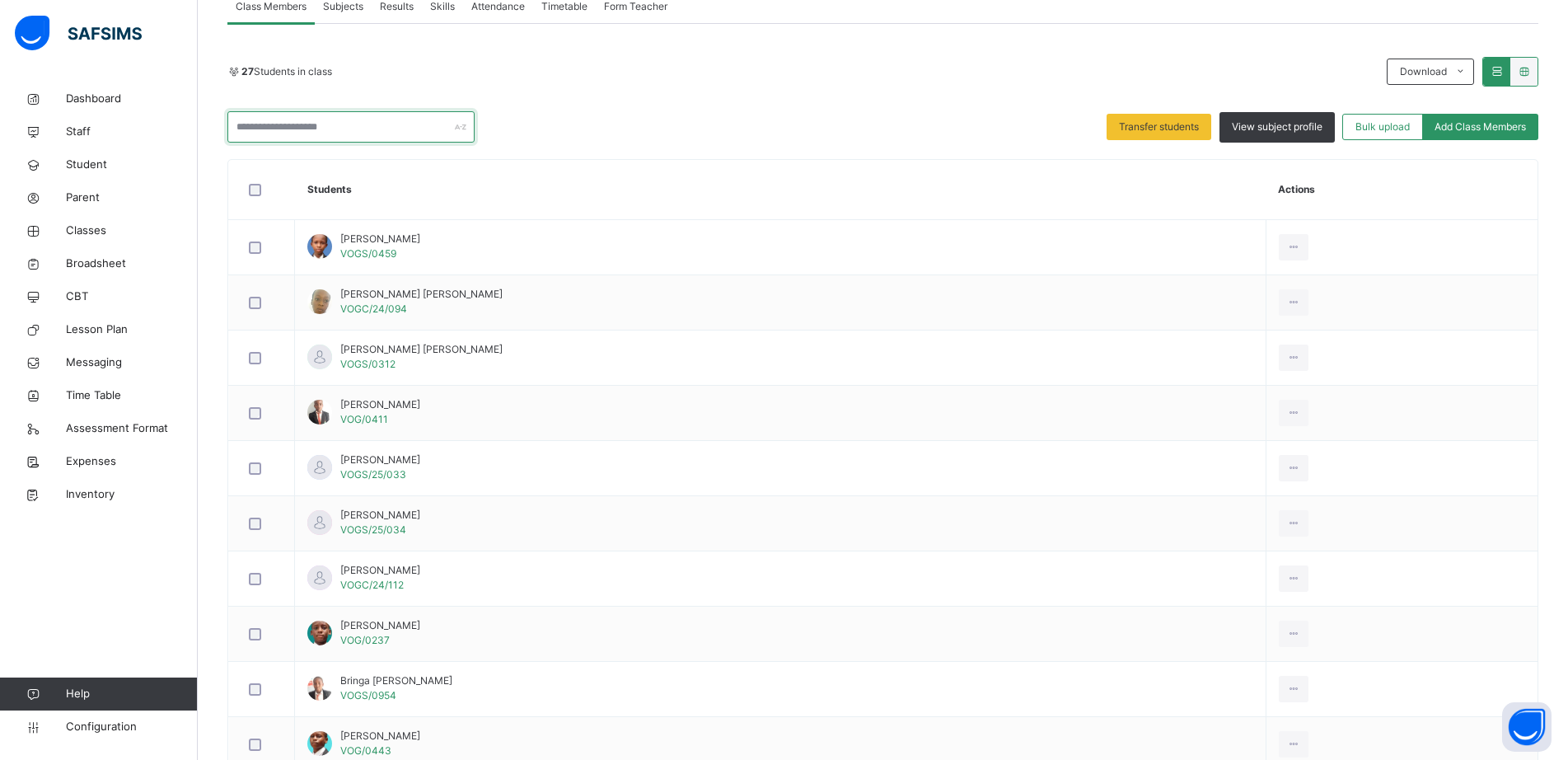
scroll to position [339, 0]
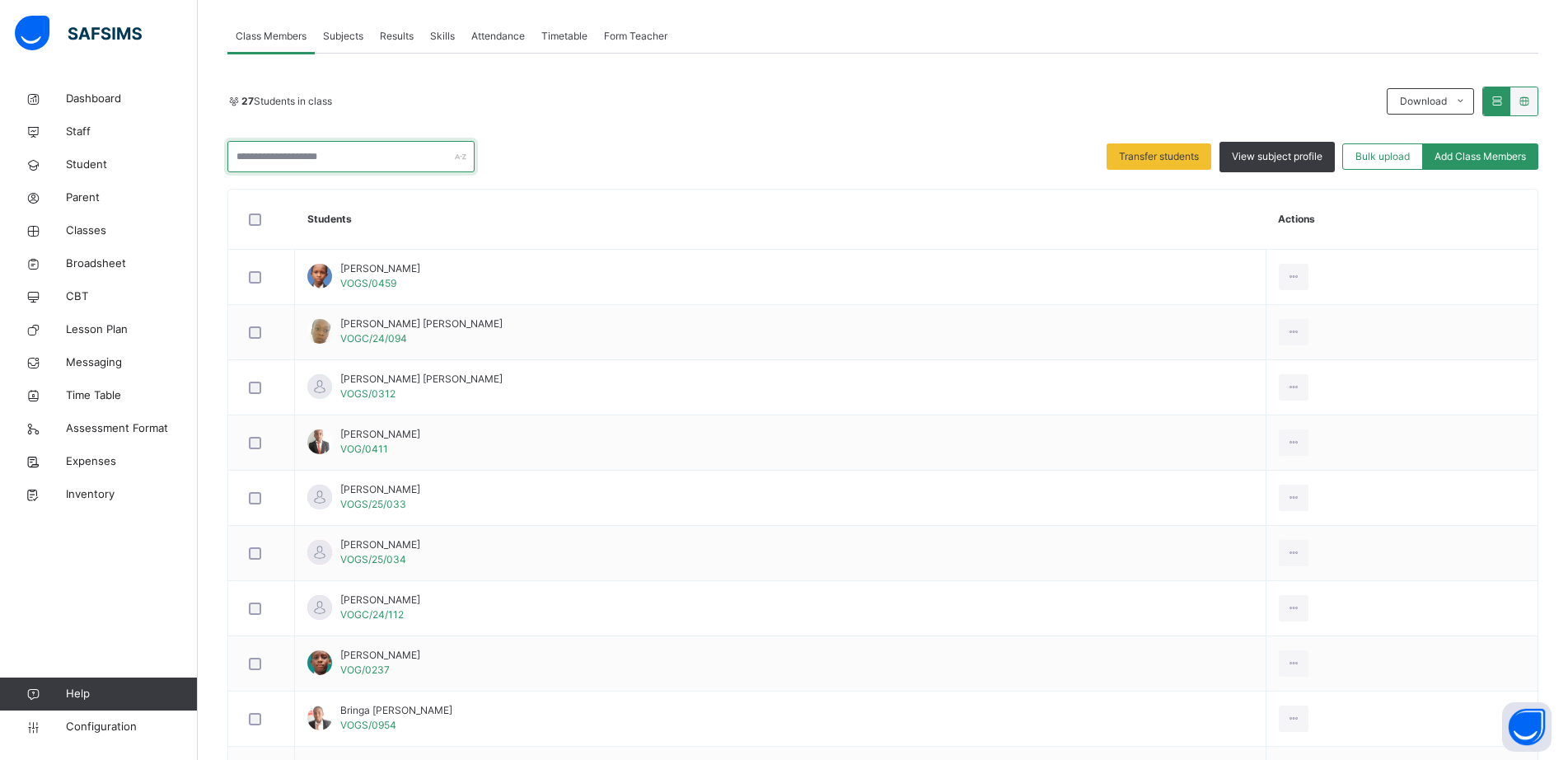
click at [268, 156] on input "text" at bounding box center [351, 156] width 247 height 31
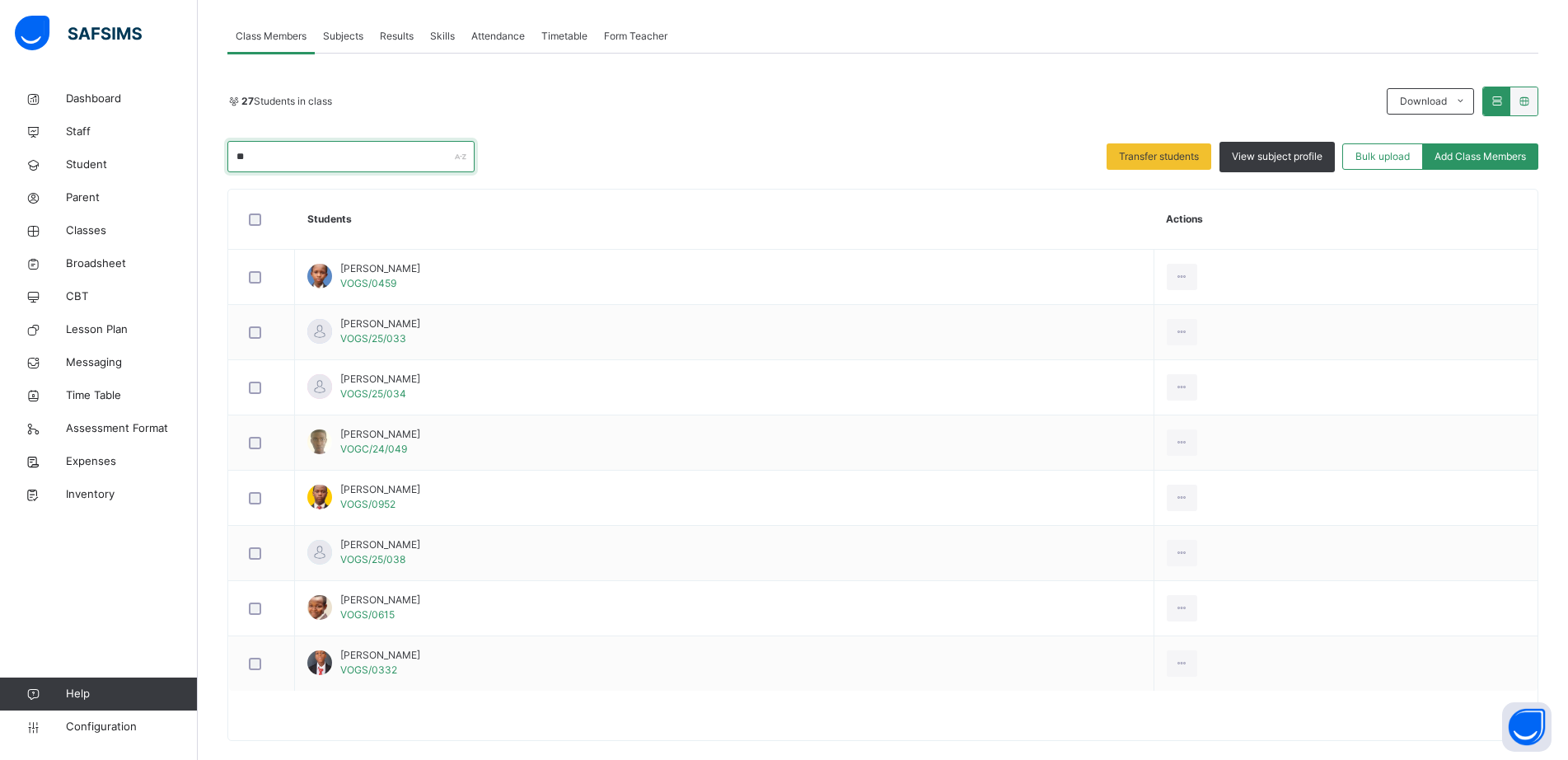
type input "*"
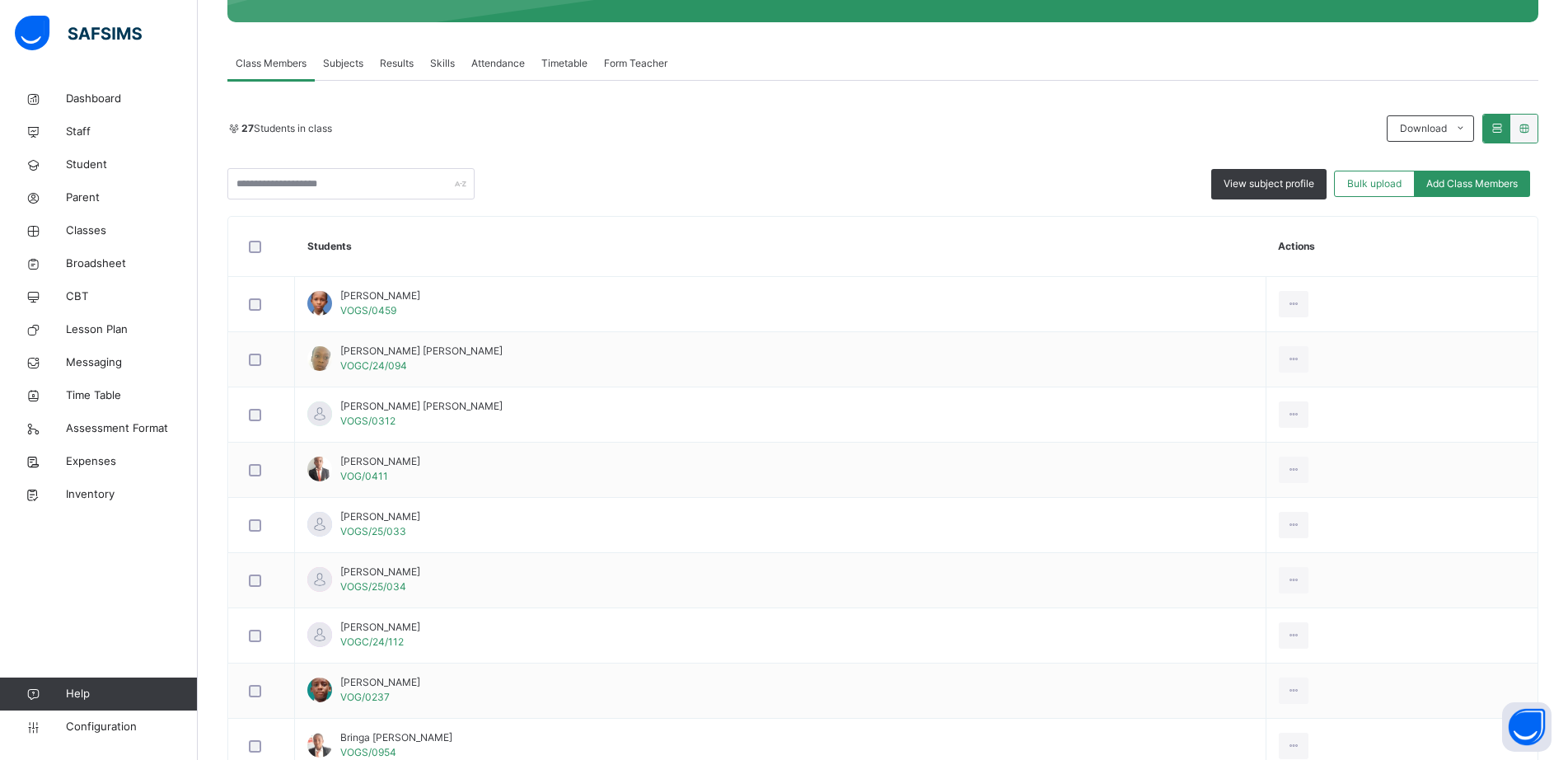
scroll to position [258, 0]
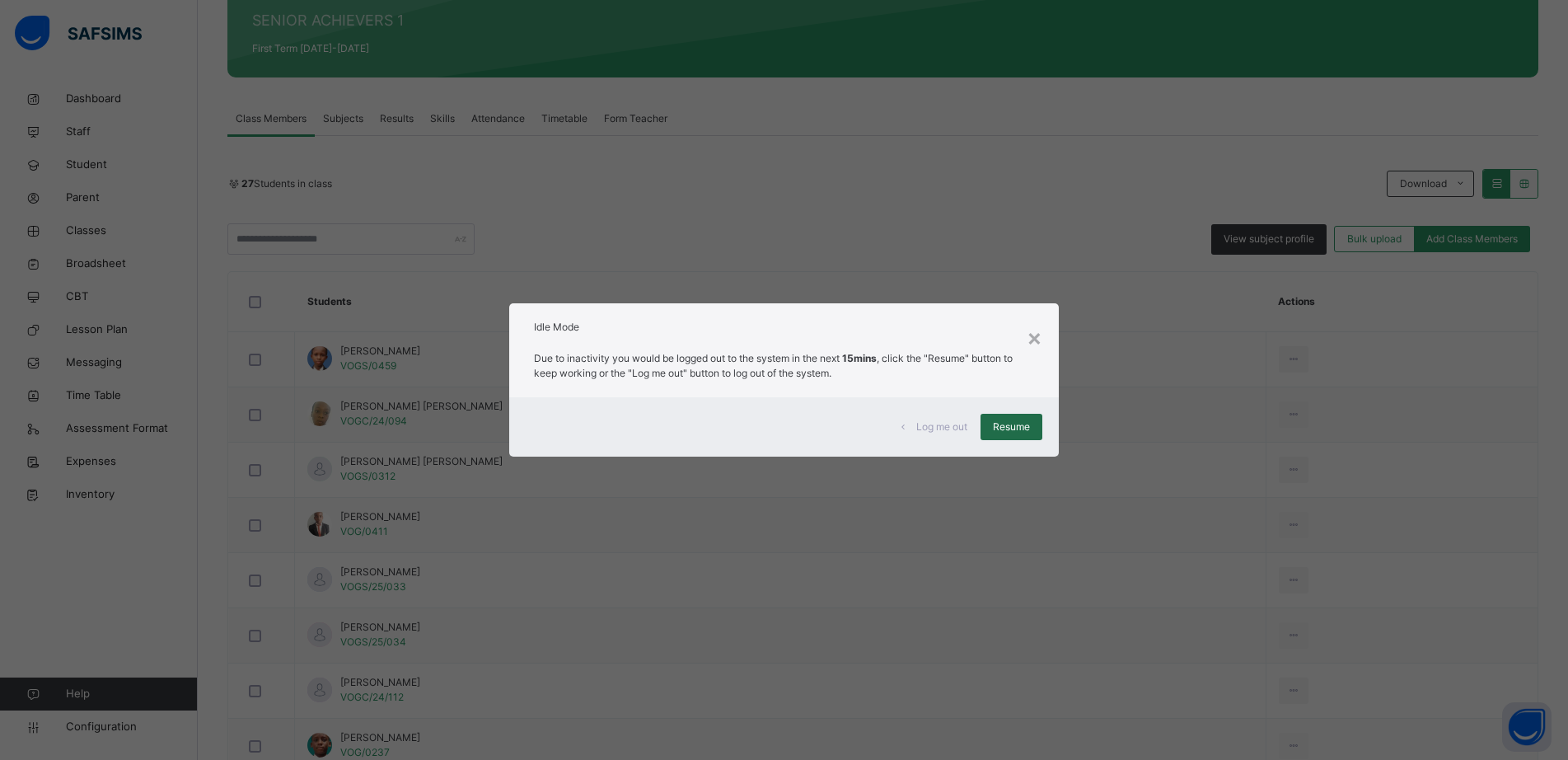
click at [1007, 426] on span "Resume" at bounding box center [1011, 427] width 37 height 15
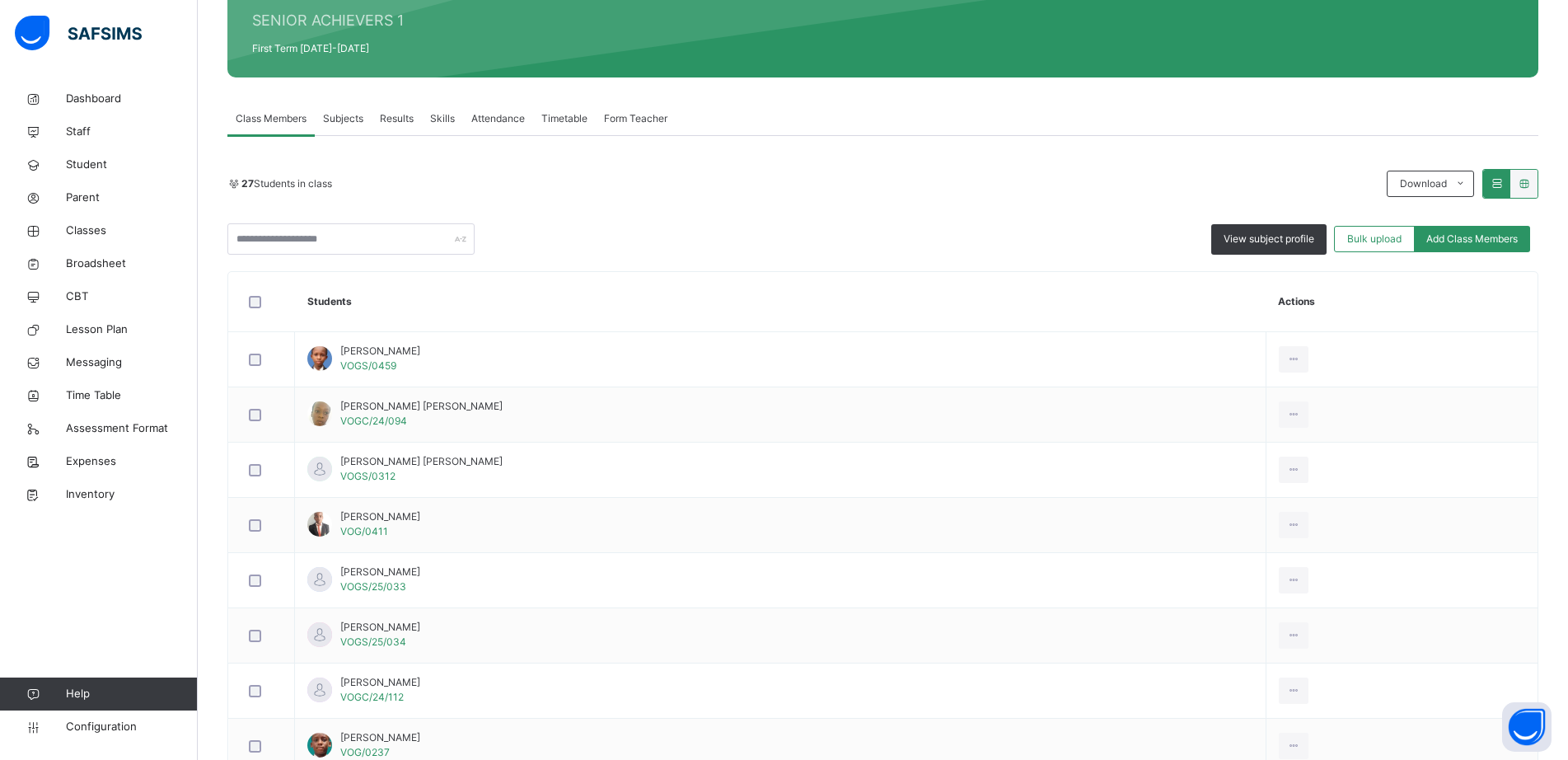
click at [798, 233] on div "View subject profile Bulk upload Add Class Members" at bounding box center [882, 239] width 1311 height 31
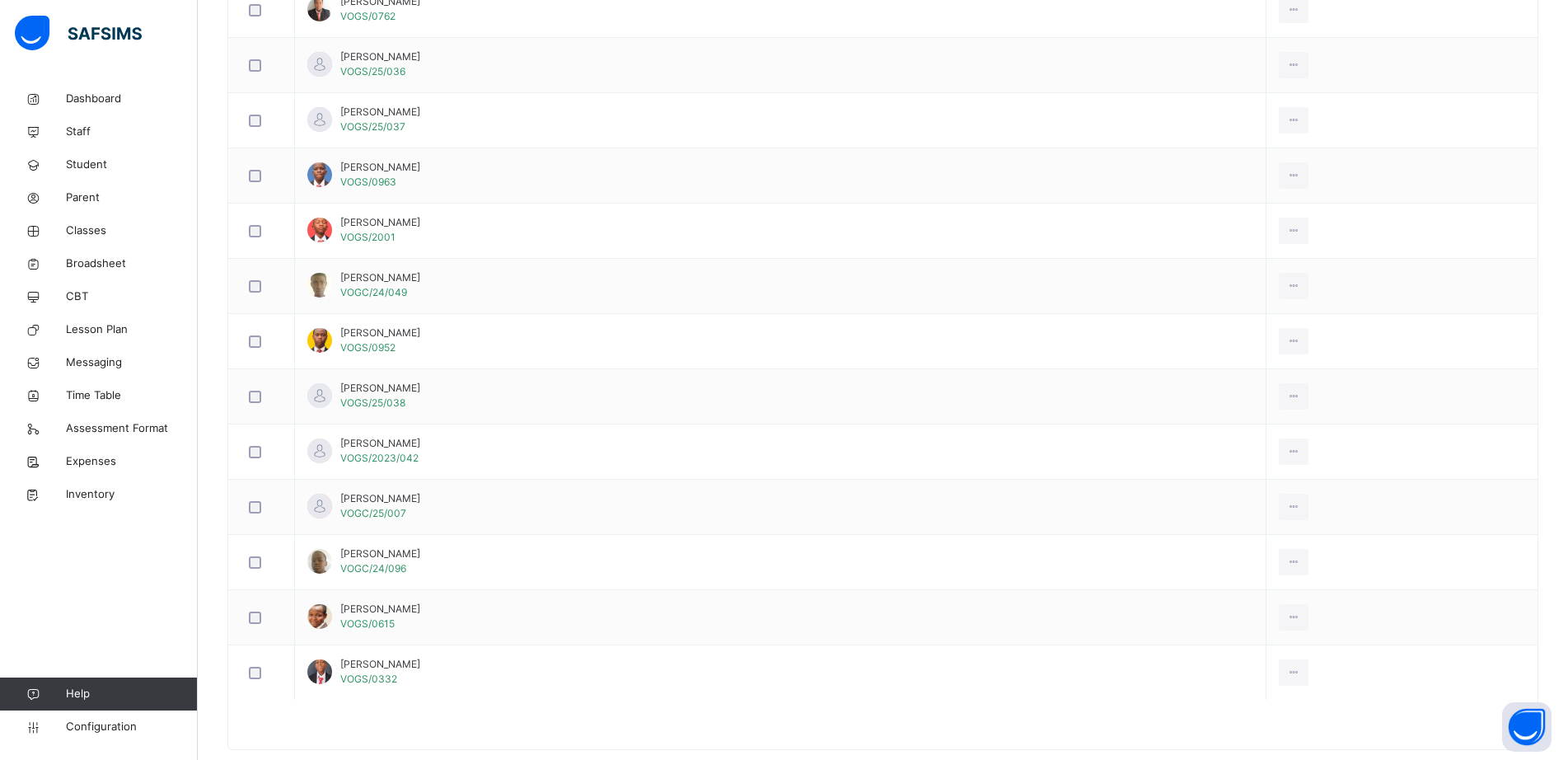
scroll to position [1411, 0]
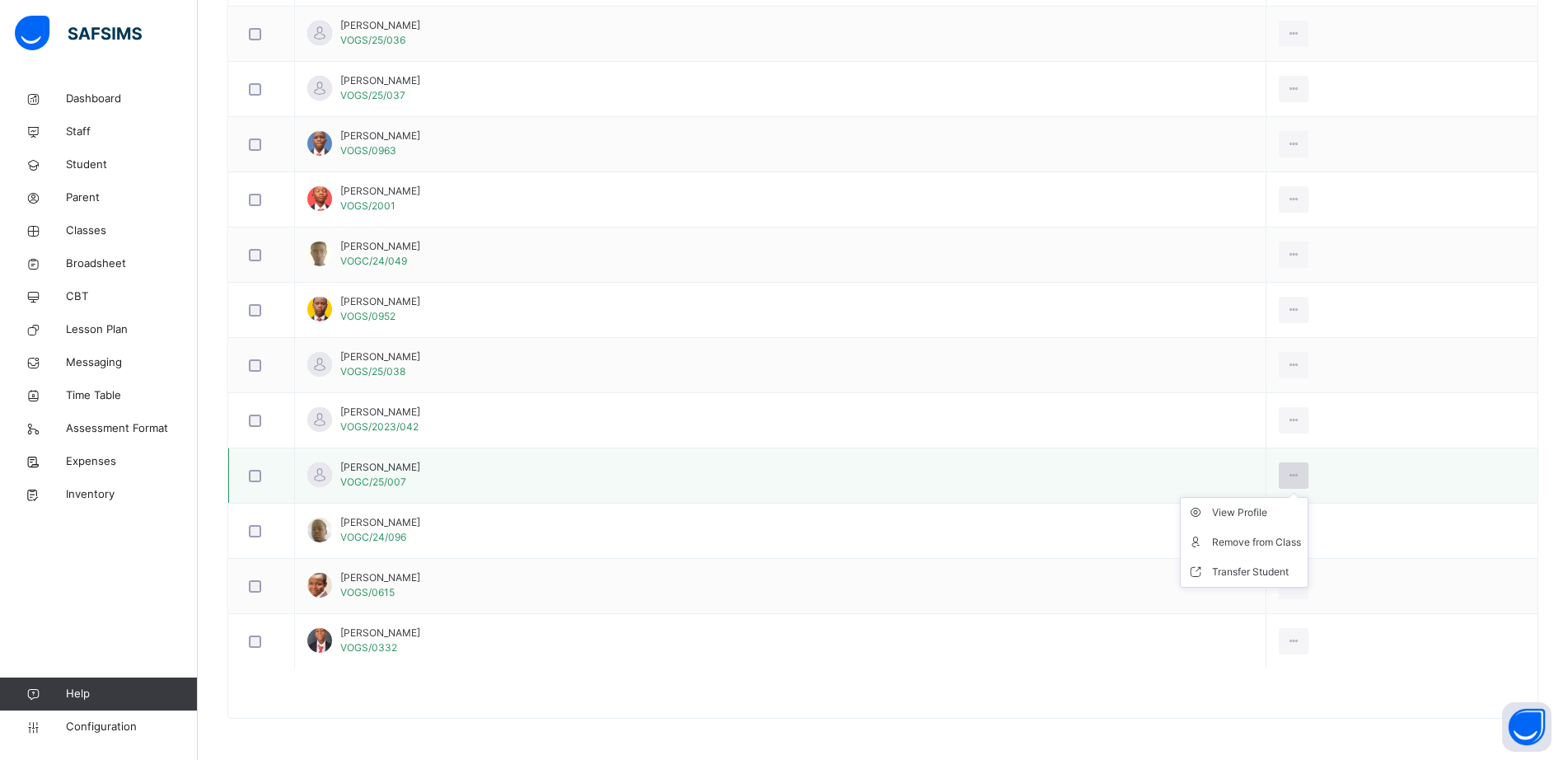
click at [1287, 479] on icon at bounding box center [1294, 475] width 14 height 15
click at [1270, 545] on div "Remove from Class" at bounding box center [1256, 541] width 89 height 17
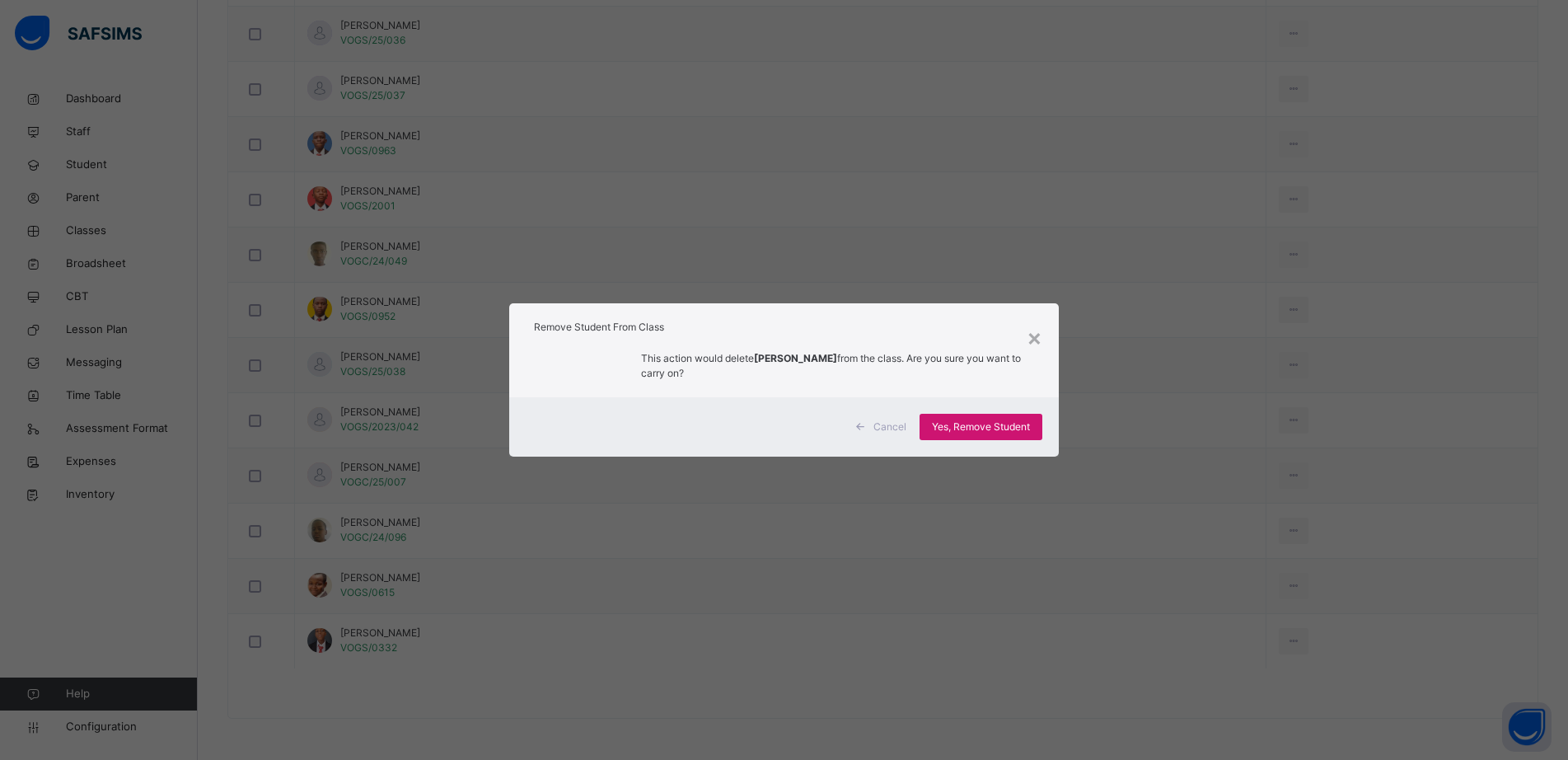
click at [965, 426] on span "Yes, Remove Student" at bounding box center [980, 427] width 98 height 15
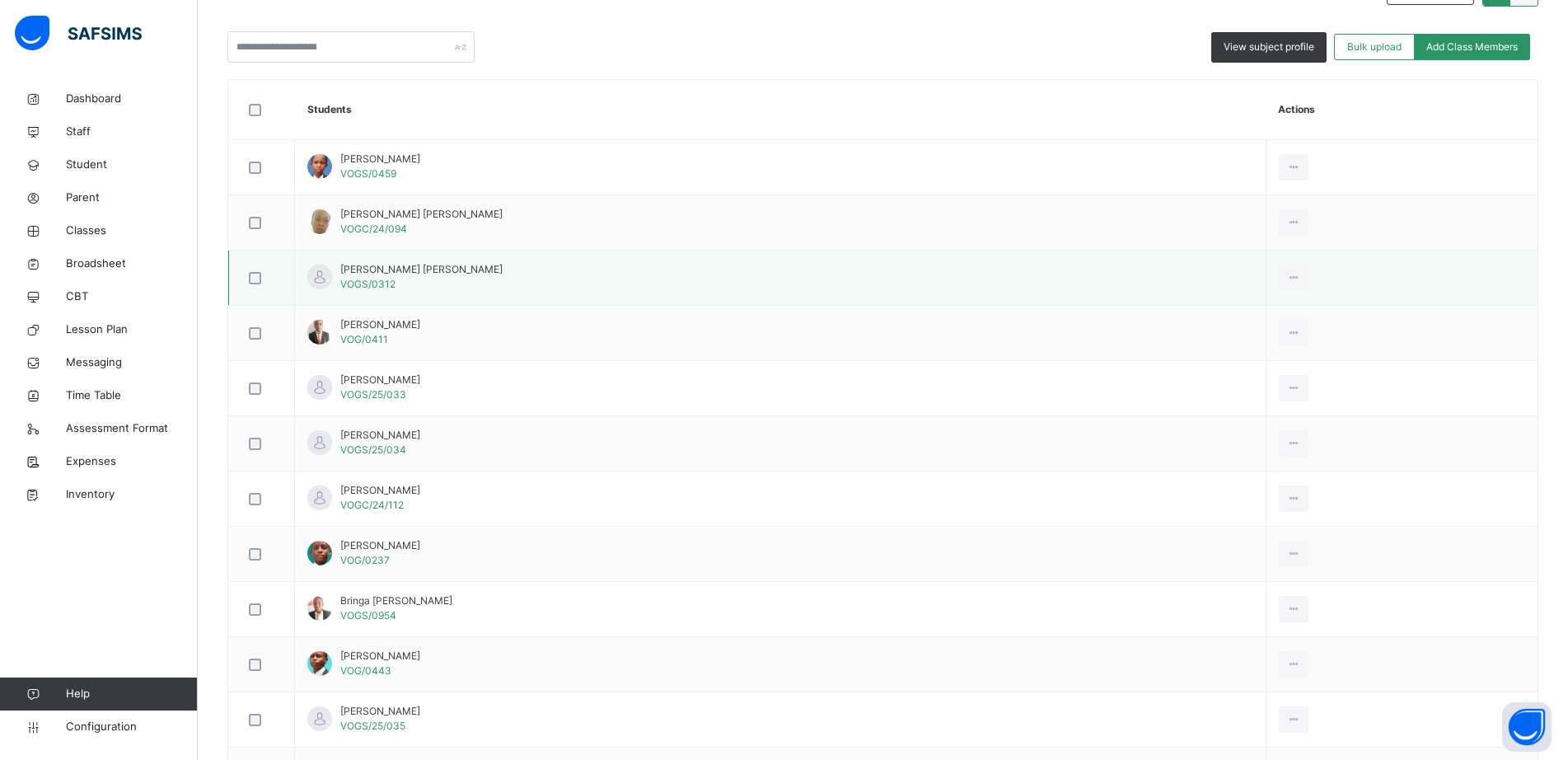
scroll to position [285, 0]
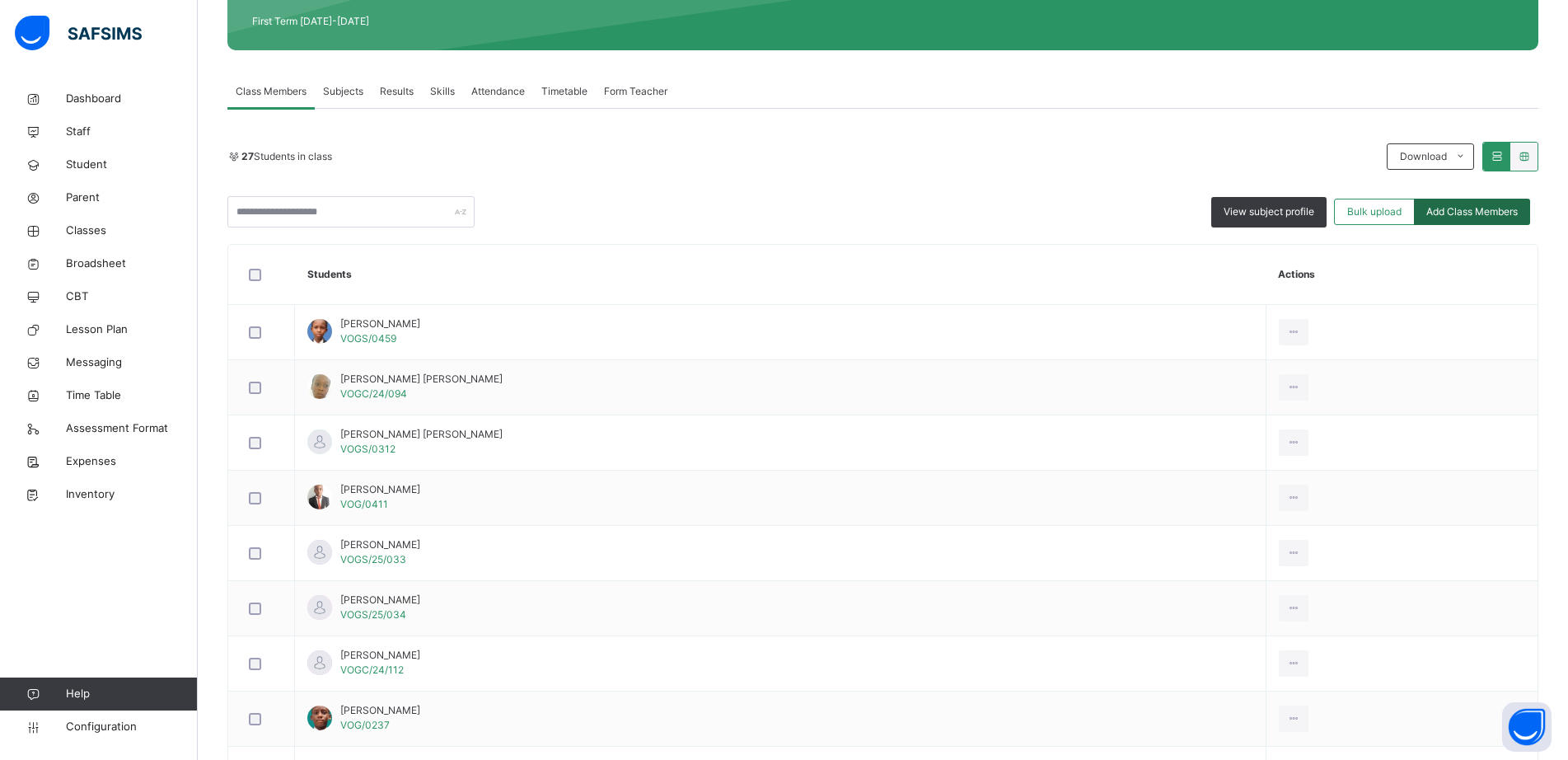
click at [1490, 214] on span "Add Class Members" at bounding box center [1472, 211] width 91 height 15
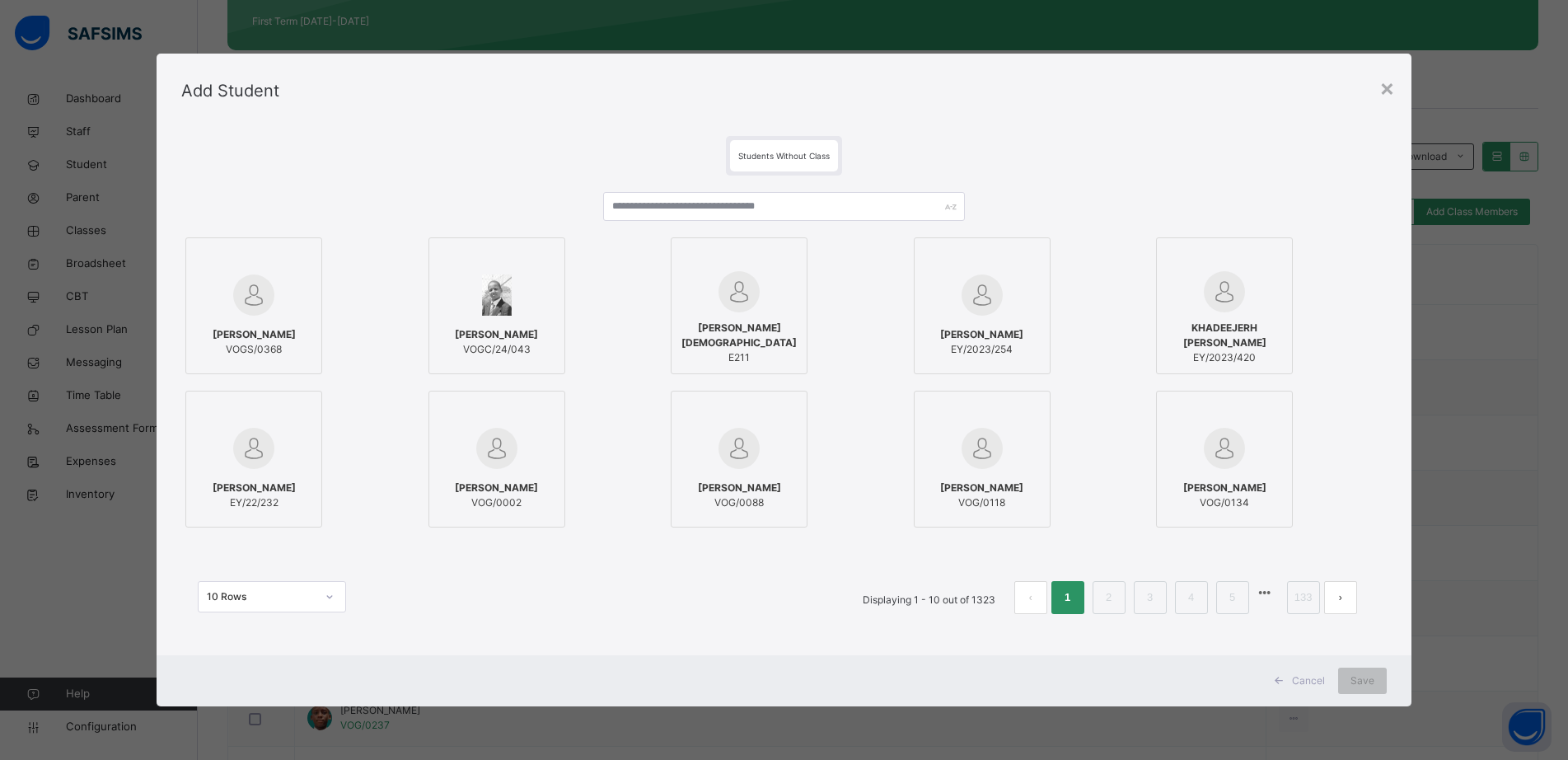
click at [650, 242] on div "[PERSON_NAME]/24/043" at bounding box center [541, 305] width 225 height 137
click at [644, 209] on input "text" at bounding box center [784, 207] width 361 height 29
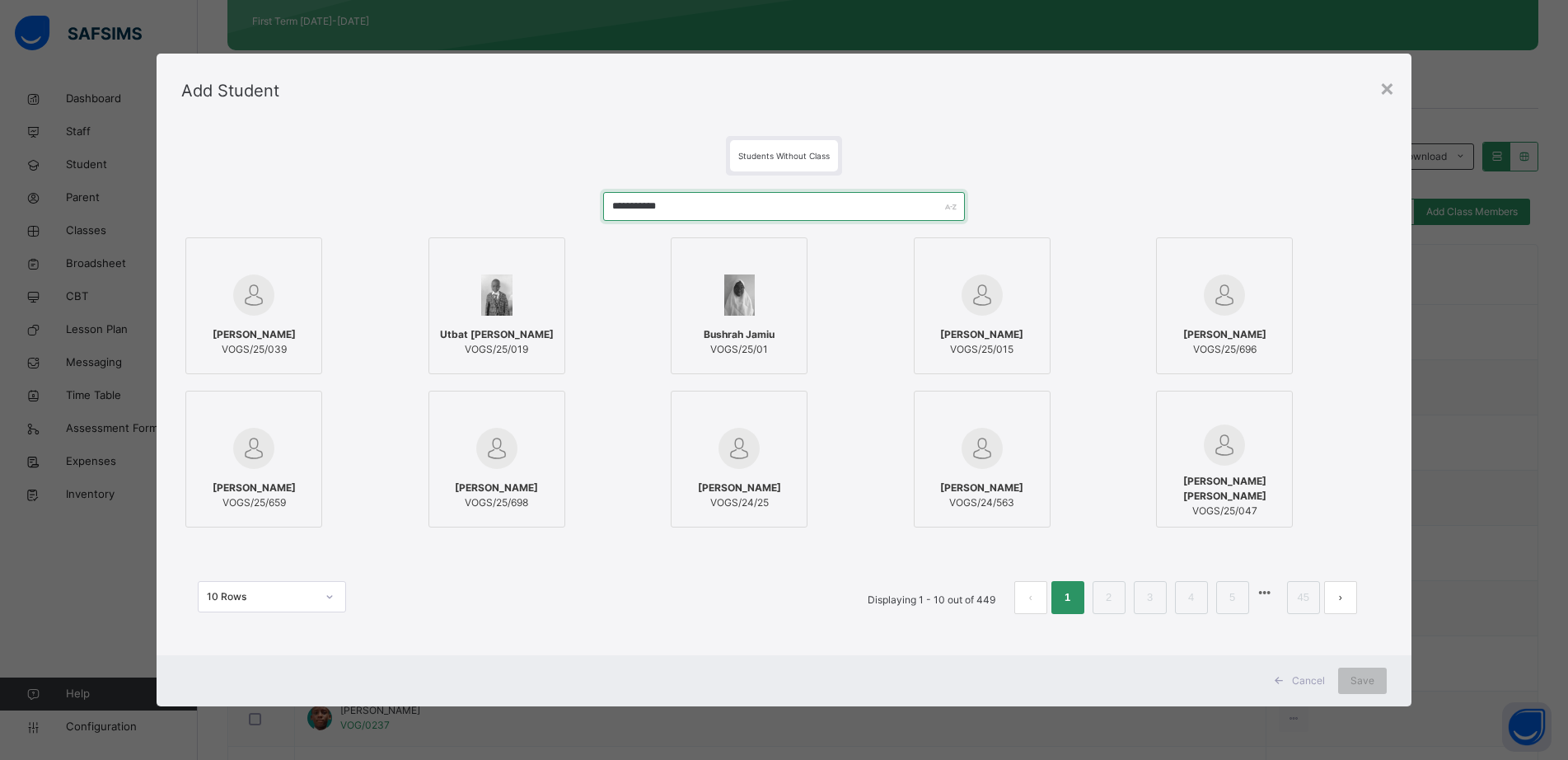
type input "**********"
click at [259, 304] on img at bounding box center [254, 294] width 41 height 41
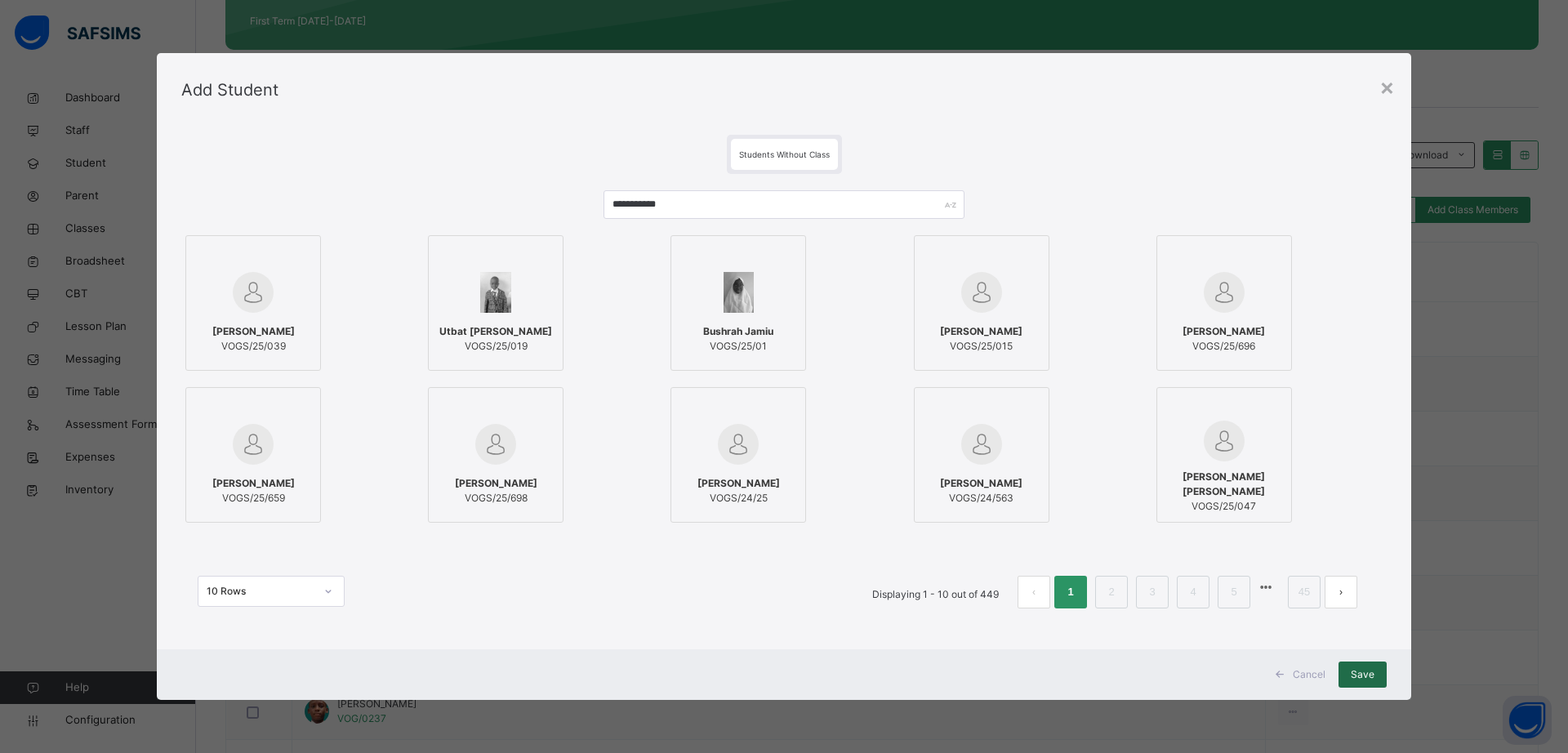
click at [1372, 676] on span "Save" at bounding box center [1363, 674] width 24 height 14
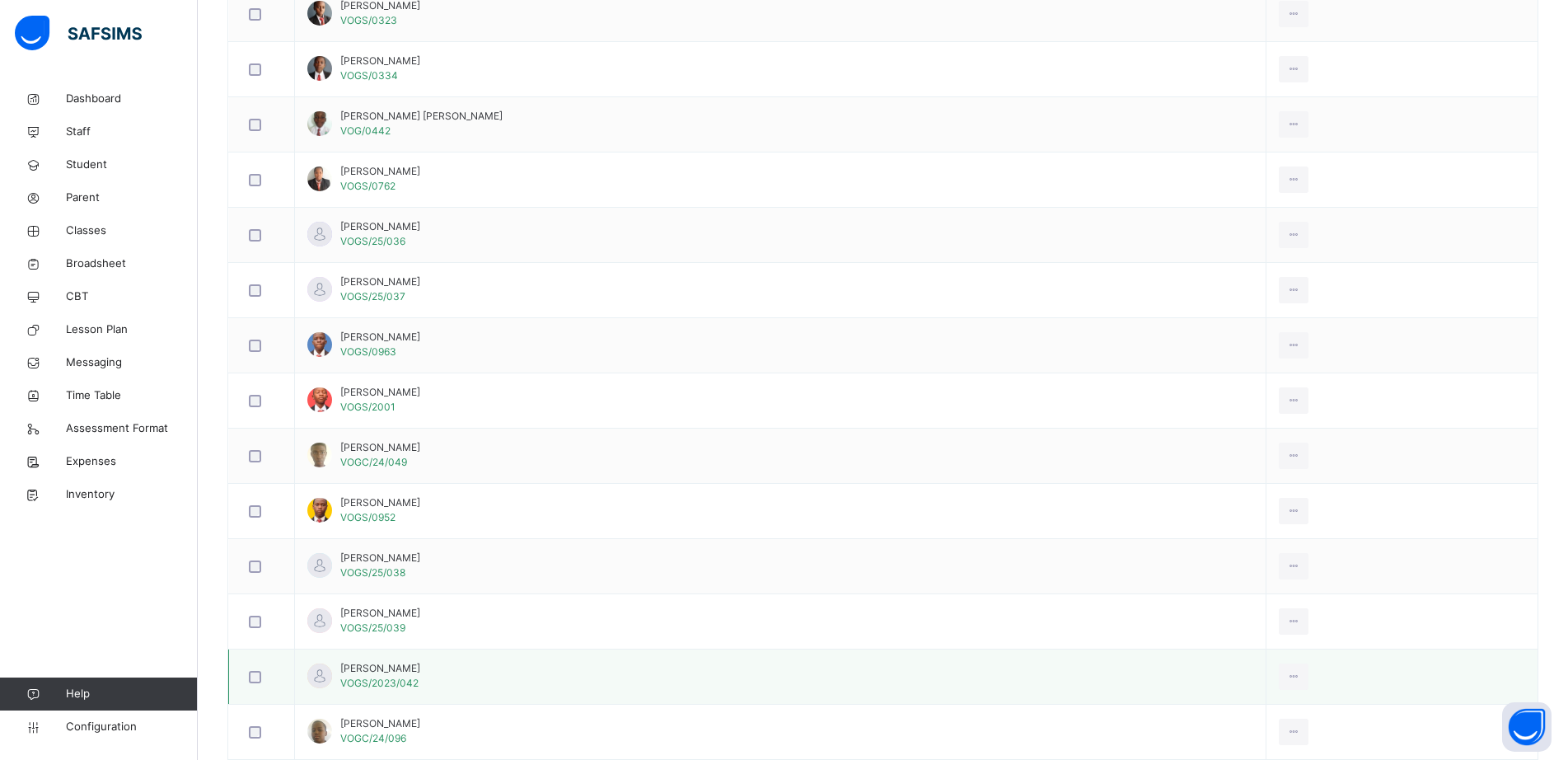
scroll to position [1411, 0]
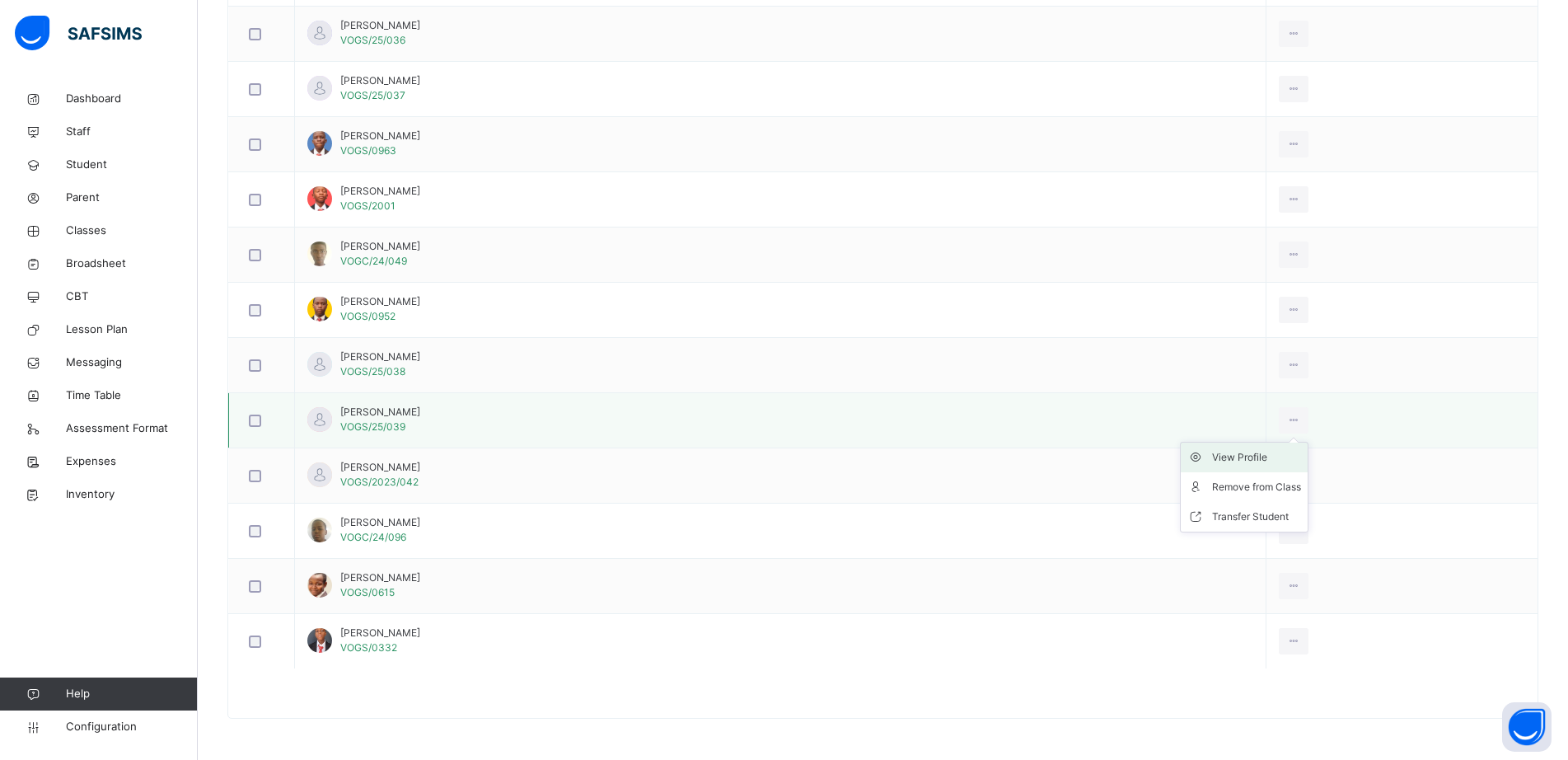
click at [1241, 455] on div "View Profile" at bounding box center [1256, 457] width 89 height 17
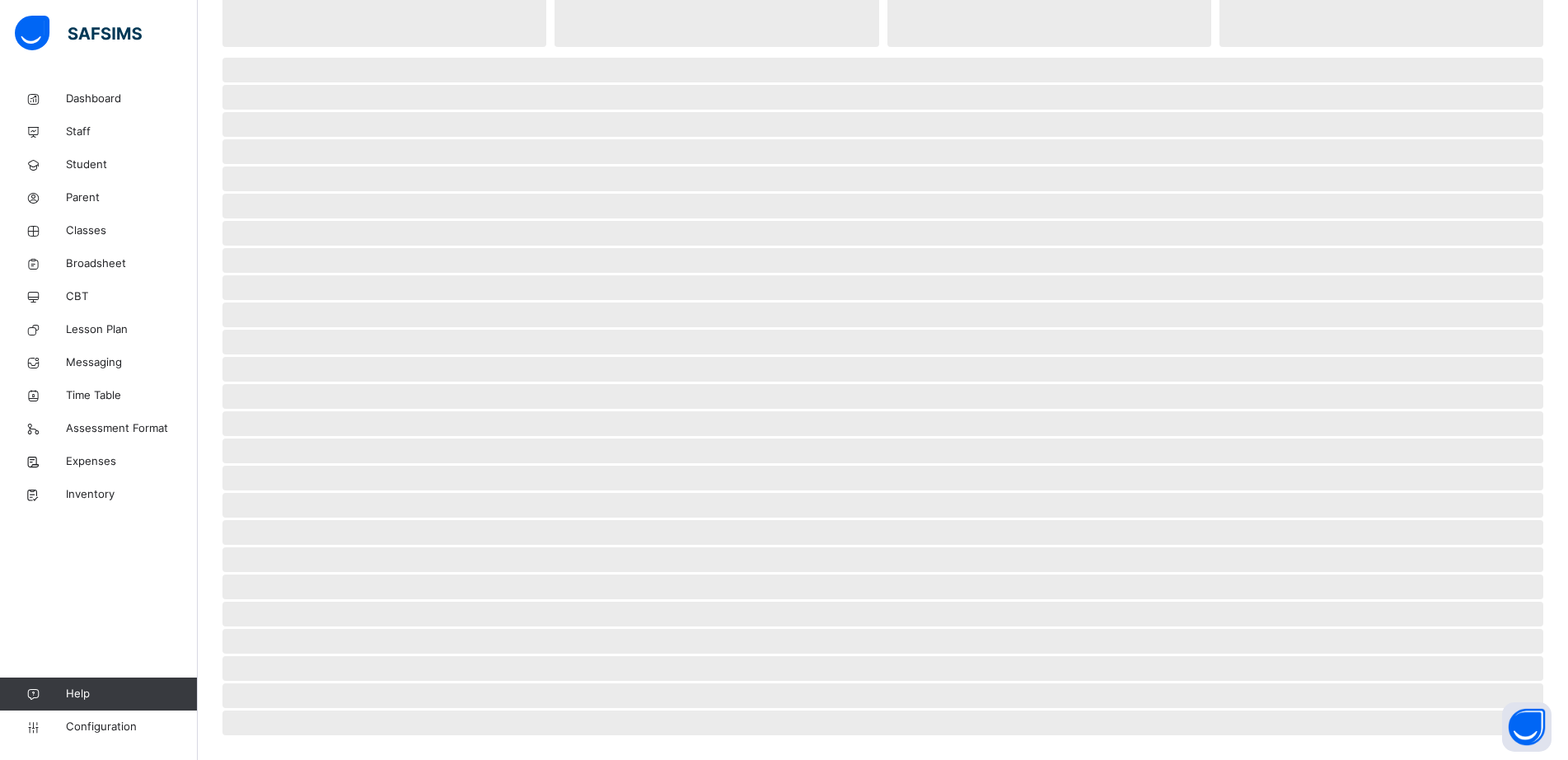
scroll to position [211, 0]
